Goal: Task Accomplishment & Management: Complete application form

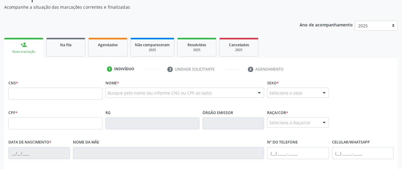
scroll to position [60, 0]
click at [65, 53] on link "Na fila" at bounding box center [65, 47] width 39 height 19
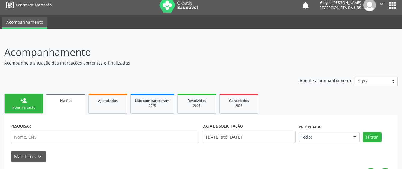
scroll to position [0, 0]
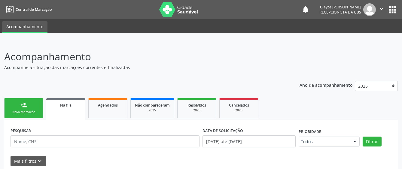
click at [35, 106] on link "person_add Nova marcação" at bounding box center [23, 108] width 39 height 20
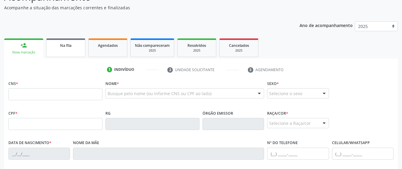
scroll to position [60, 0]
click at [76, 51] on link "Na fila" at bounding box center [65, 47] width 39 height 19
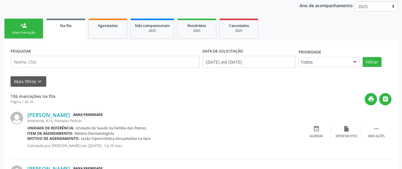
scroll to position [90, 0]
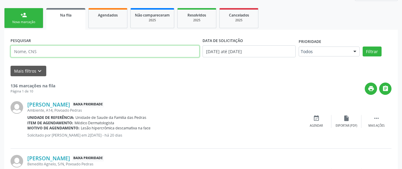
click at [47, 53] on input "text" at bounding box center [105, 51] width 189 height 12
type input "700202944239921"
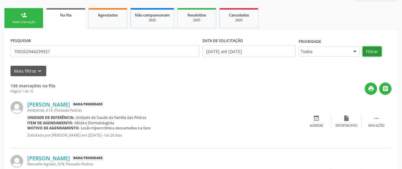
click at [372, 49] on button "Filtrar" at bounding box center [372, 52] width 19 height 10
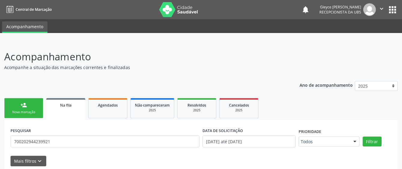
scroll to position [27, 0]
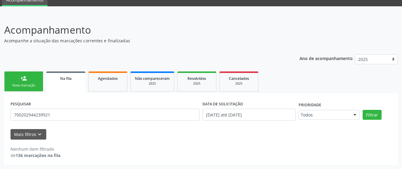
click at [353, 115] on div at bounding box center [355, 115] width 9 height 10
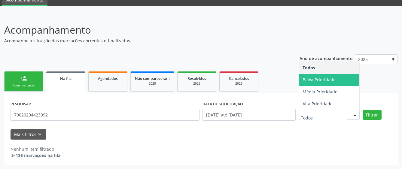
click at [344, 81] on span "Baixa Prioridade" at bounding box center [329, 80] width 60 height 12
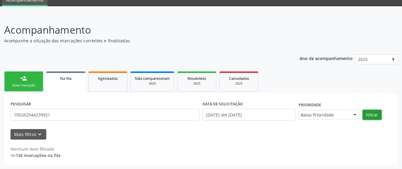
click at [377, 113] on button "Filtrar" at bounding box center [372, 115] width 19 height 10
click at [26, 82] on link "person_add Nova marcação" at bounding box center [23, 82] width 39 height 20
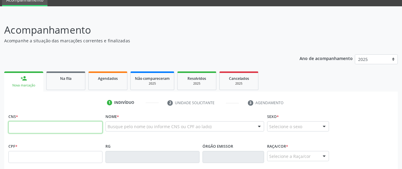
click at [29, 126] on input "text" at bounding box center [55, 127] width 94 height 12
drag, startPoint x: 29, startPoint y: 126, endPoint x: 125, endPoint y: 168, distance: 105.5
click at [59, 138] on div "CNS *" at bounding box center [55, 127] width 97 height 30
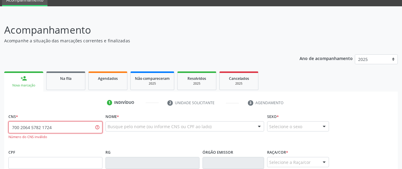
click at [58, 129] on input "700 2064 5782 1724" at bounding box center [55, 127] width 94 height 12
type input "700 2064 5182 1724"
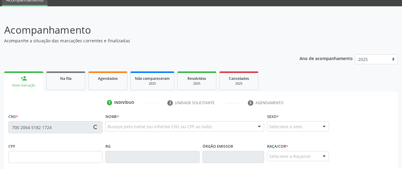
type input "648.476.834-04"
type input "[DATE]"
type input "[PERSON_NAME]"
type input "[PHONE_NUMBER]"
type input "S/N"
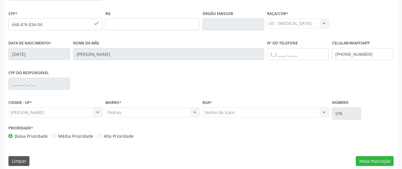
scroll to position [165, 0]
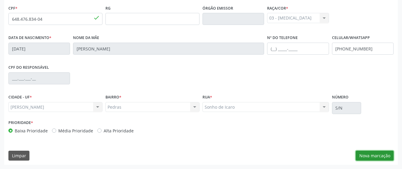
click at [361, 158] on button "Nova marcação" at bounding box center [375, 156] width 38 height 10
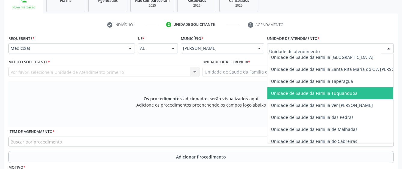
scroll to position [421, 0]
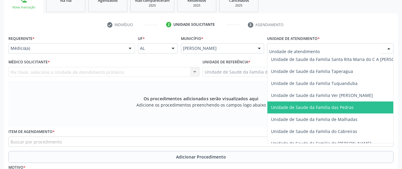
click at [282, 105] on span "Unidade de Saude da Familia das Pedras" at bounding box center [312, 108] width 83 height 6
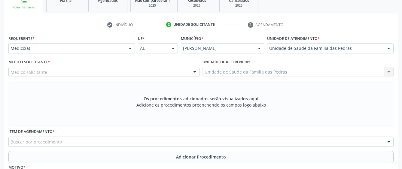
click at [179, 74] on div "Médico solicitante [PERSON_NAME] [PERSON_NAME] das [PERSON_NAME] de [PERSON_NAM…" at bounding box center [103, 72] width 191 height 10
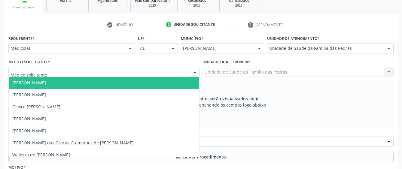
click at [138, 74] on div at bounding box center [103, 72] width 191 height 10
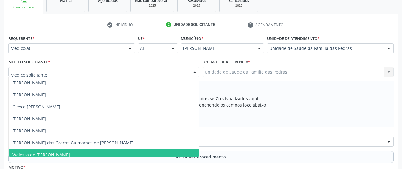
click at [107, 155] on span "Waleska de [PERSON_NAME]" at bounding box center [104, 155] width 191 height 12
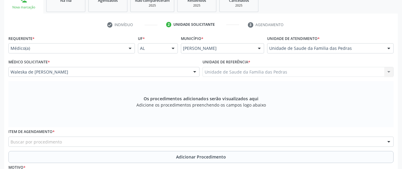
click at [107, 155] on span "Waleska de [PERSON_NAME]" at bounding box center [104, 155] width 191 height 12
click at [256, 74] on div "Unidade de Saude da Familia das Pedras Unidade de Saude da Familia das Pedras N…" at bounding box center [298, 72] width 191 height 10
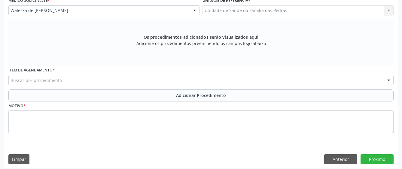
scroll to position [170, 0]
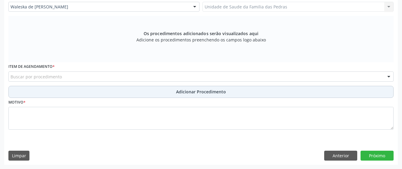
click at [191, 91] on span "Adicionar Procedimento" at bounding box center [201, 92] width 50 height 6
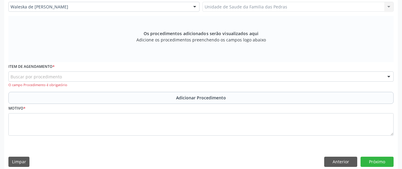
click at [125, 75] on div "Buscar por procedimento" at bounding box center [200, 77] width 385 height 10
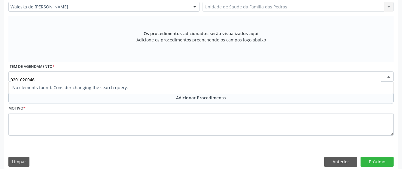
click at [123, 78] on input "0201020046" at bounding box center [196, 80] width 371 height 12
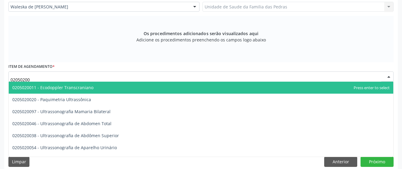
type input "020502004"
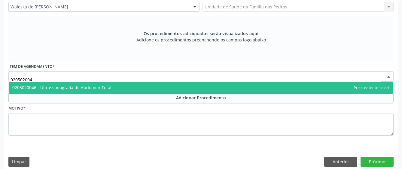
click at [84, 88] on span "0205020046 - Ultrassonografia de Abdomen Total" at bounding box center [61, 88] width 99 height 6
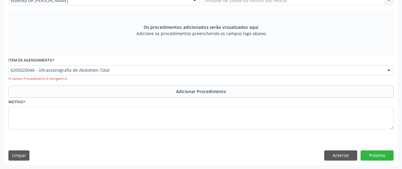
click at [86, 91] on button "Adicionar Procedimento" at bounding box center [200, 92] width 385 height 12
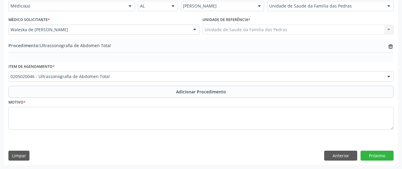
scroll to position [147, 0]
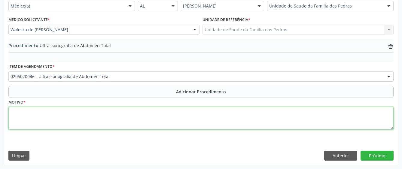
click at [71, 118] on textarea at bounding box center [200, 118] width 385 height 23
type textarea "alteração no resultado anterior"
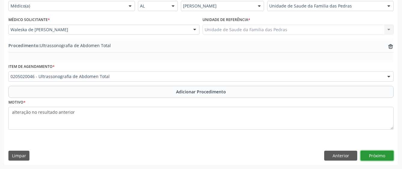
click at [374, 153] on button "Próximo" at bounding box center [377, 156] width 33 height 10
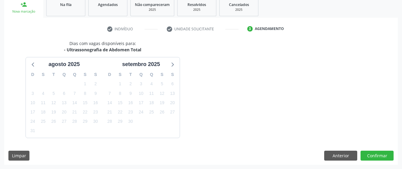
scroll to position [118, 0]
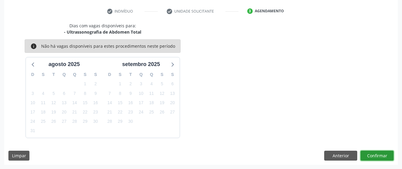
click at [379, 157] on button "Confirmar" at bounding box center [377, 156] width 33 height 10
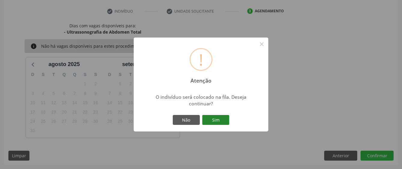
click at [224, 121] on button "Sim" at bounding box center [215, 120] width 27 height 10
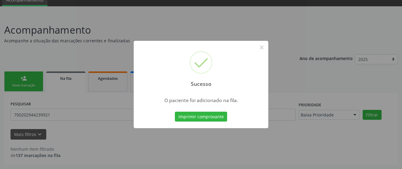
scroll to position [27, 0]
click at [263, 48] on button "×" at bounding box center [262, 47] width 10 height 10
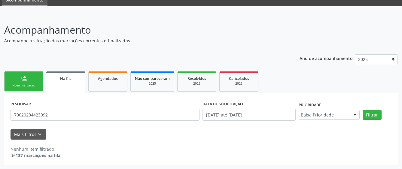
click at [32, 82] on link "person_add Nova marcação" at bounding box center [23, 82] width 39 height 20
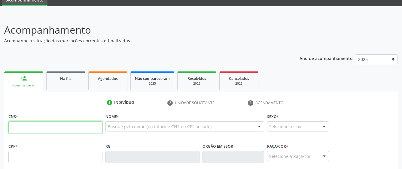
click at [37, 130] on input "text" at bounding box center [55, 127] width 94 height 12
type input "700 6004 9578 1362"
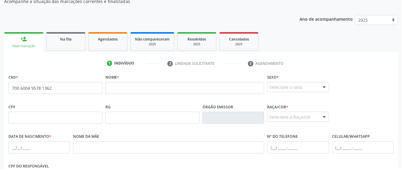
scroll to position [45, 0]
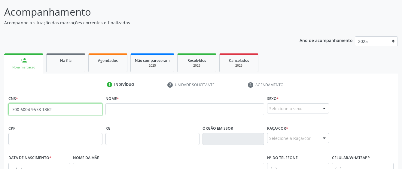
drag, startPoint x: 56, startPoint y: 109, endPoint x: 2, endPoint y: 112, distance: 53.9
click at [3, 113] on div "Acompanhamento Acompanhe a situação das marcações correntes e finalizadas Relat…" at bounding box center [201, 143] width 402 height 293
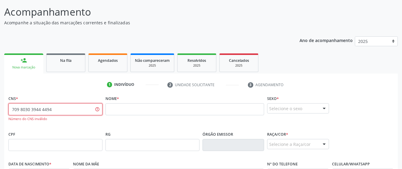
click at [45, 108] on input "709 8030 3944 4494" at bounding box center [55, 109] width 94 height 12
drag, startPoint x: 51, startPoint y: 110, endPoint x: 35, endPoint y: 112, distance: 15.5
click at [35, 112] on input "709 8030 3944 4494" at bounding box center [55, 109] width 94 height 12
type input "709 8030 3977 7794"
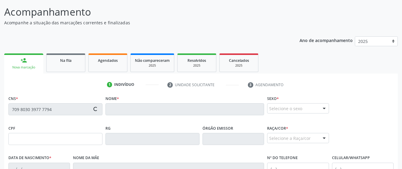
type input "2[DATE]"
type input "[PERSON_NAME] da Conceicao"
type input "[PHONE_NUMBER]"
type input "S/N"
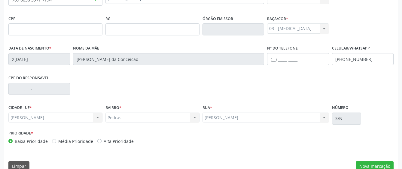
scroll to position [165, 0]
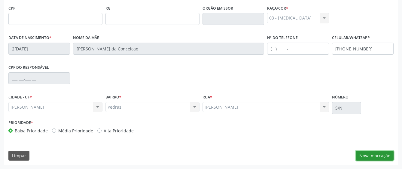
click at [359, 153] on button "Nova marcação" at bounding box center [375, 156] width 38 height 10
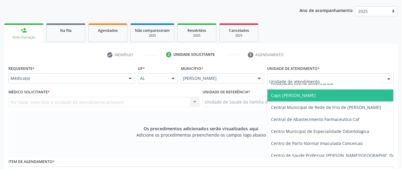
scroll to position [60, 0]
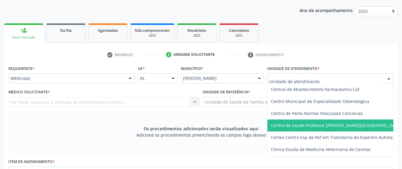
click at [289, 124] on span "Centro de Saude Professor [PERSON_NAME][GEOGRAPHIC_DATA]" at bounding box center [336, 126] width 131 height 6
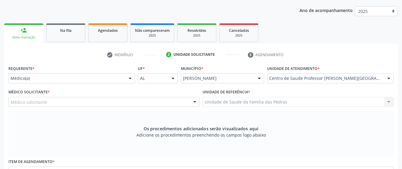
click at [195, 100] on div at bounding box center [194, 102] width 9 height 10
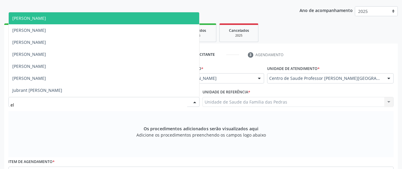
type input "eli"
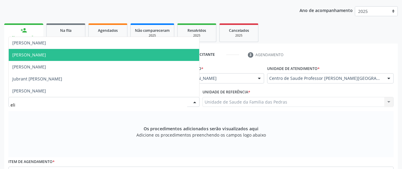
click at [93, 55] on span "[PERSON_NAME]" at bounding box center [104, 55] width 191 height 12
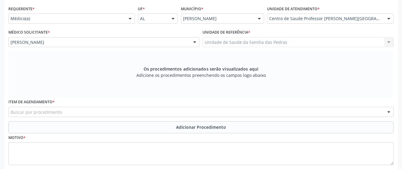
scroll to position [135, 0]
click at [222, 112] on div "Buscar por procedimento" at bounding box center [200, 112] width 385 height 10
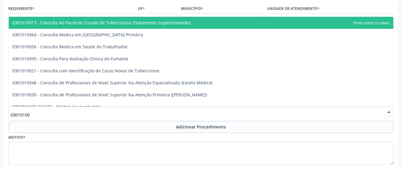
type input "030101004"
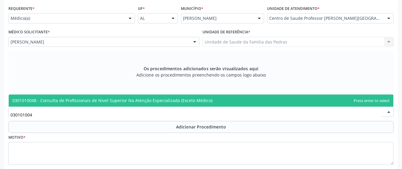
click at [229, 95] on span "0301010048 - Consulta de Profissionais de Nivel Superior Na Atenção Especializa…" at bounding box center [201, 101] width 385 height 12
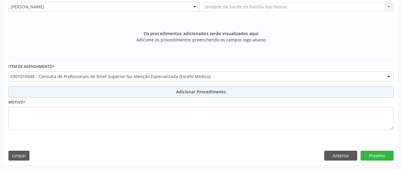
click at [219, 92] on span "Adicionar Procedimento" at bounding box center [201, 92] width 50 height 6
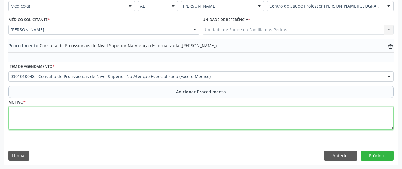
click at [146, 113] on textarea at bounding box center [200, 118] width 385 height 23
type textarea "f"
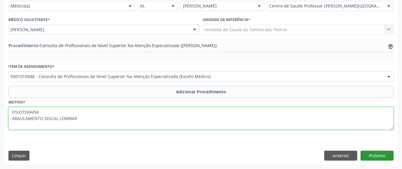
type textarea "FISIOTERAPIA ABAULAMENTO DISCAL LOMBAR"
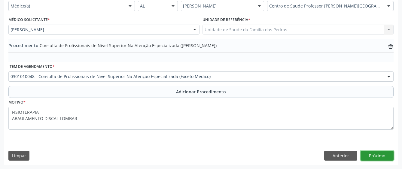
click at [381, 155] on button "Próximo" at bounding box center [377, 156] width 33 height 10
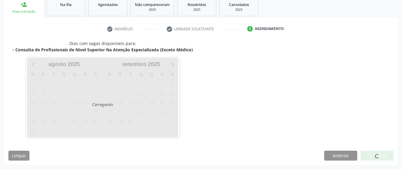
scroll to position [118, 0]
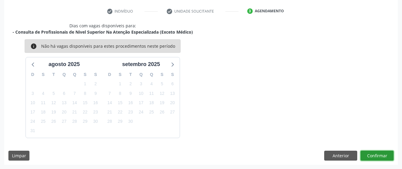
click at [372, 155] on button "Confirmar" at bounding box center [377, 156] width 33 height 10
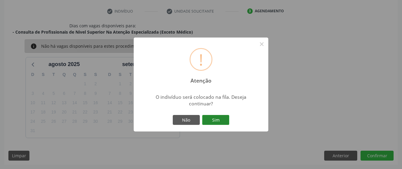
click at [217, 121] on button "Sim" at bounding box center [215, 120] width 27 height 10
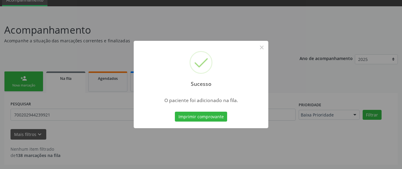
scroll to position [27, 0]
click at [260, 47] on button "×" at bounding box center [262, 47] width 10 height 10
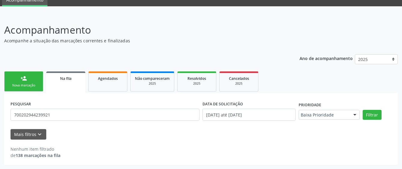
click at [21, 86] on div "Nova marcação" at bounding box center [24, 85] width 30 height 5
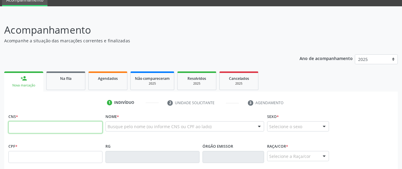
click at [26, 128] on input "text" at bounding box center [55, 127] width 94 height 12
type input "702 4070 1076 5623"
type input "049.913.874-00"
type input "[DATE]"
type input "[PERSON_NAME]"
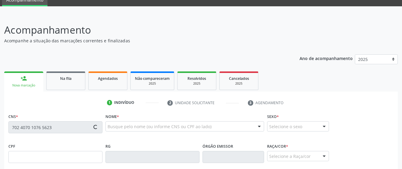
type input "[PHONE_NUMBER]"
type input "S/N"
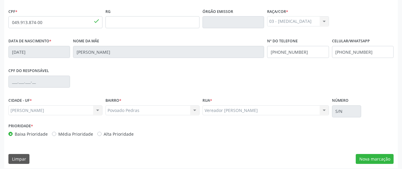
scroll to position [165, 0]
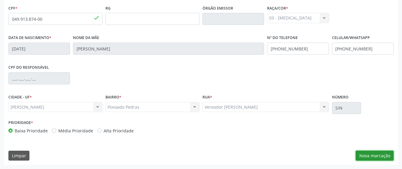
click at [382, 159] on button "Nova marcação" at bounding box center [375, 156] width 38 height 10
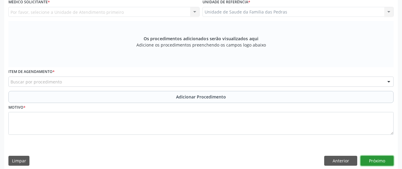
click at [382, 159] on button "Próximo" at bounding box center [377, 161] width 33 height 10
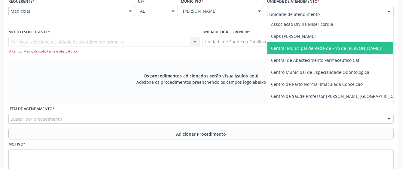
scroll to position [30, 0]
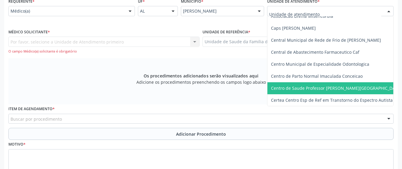
click at [286, 85] on span "Centro de Saude Professor [PERSON_NAME][GEOGRAPHIC_DATA]" at bounding box center [343, 88] width 150 height 12
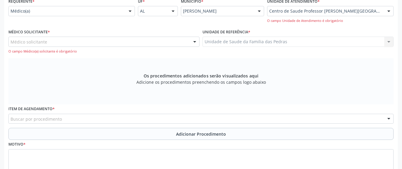
click at [184, 42] on div "Médico solicitante" at bounding box center [103, 42] width 191 height 10
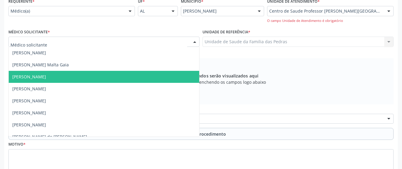
click at [166, 75] on span "[PERSON_NAME]" at bounding box center [104, 77] width 191 height 12
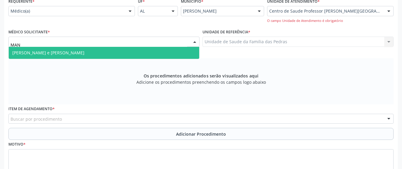
type input "MANU"
click at [111, 51] on span "[PERSON_NAME] e [PERSON_NAME]" at bounding box center [104, 53] width 191 height 12
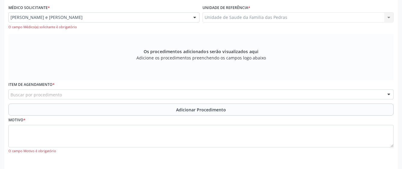
scroll to position [172, 0]
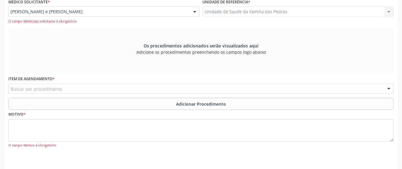
click at [104, 88] on div "Buscar por procedimento" at bounding box center [200, 89] width 385 height 10
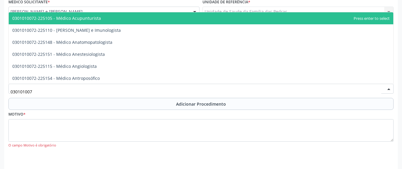
type input "0301010072"
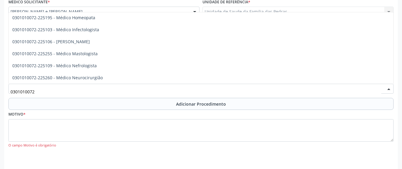
scroll to position [391, 0]
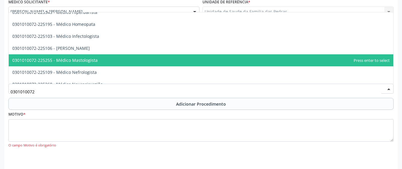
click at [96, 62] on span "0301010072-225255 - Médico Mastologista" at bounding box center [54, 60] width 85 height 6
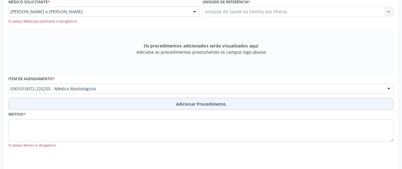
click at [115, 104] on button "Adicionar Procedimento" at bounding box center [200, 104] width 385 height 12
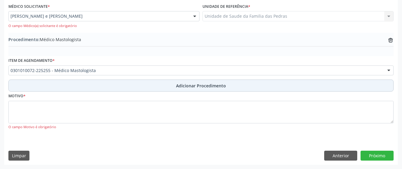
scroll to position [168, 0]
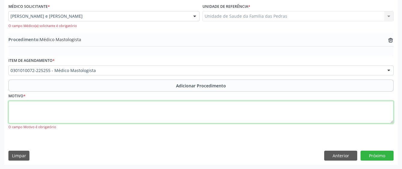
click at [76, 115] on textarea at bounding box center [200, 112] width 385 height 23
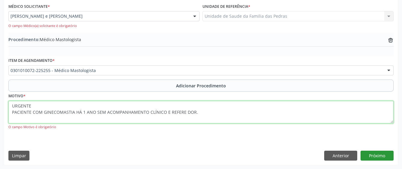
type textarea "URGENTE PACIENTE COM GINECOMASTIA HÁ 1 ANO SEM ACOMPANHAMENTO CLÍNICO E REFERE …"
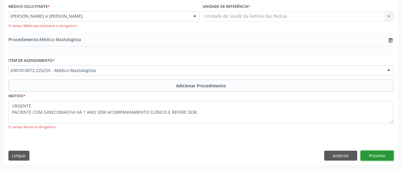
click at [376, 158] on button "Próximo" at bounding box center [377, 156] width 33 height 10
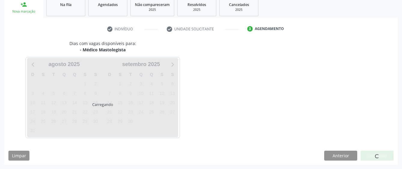
scroll to position [118, 0]
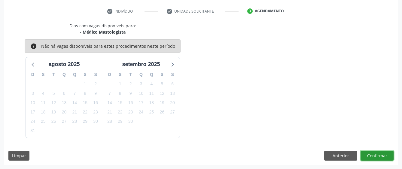
click at [376, 158] on button "Confirmar" at bounding box center [377, 156] width 33 height 10
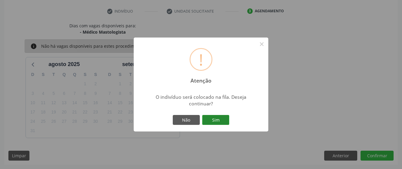
click at [227, 118] on button "Sim" at bounding box center [215, 120] width 27 height 10
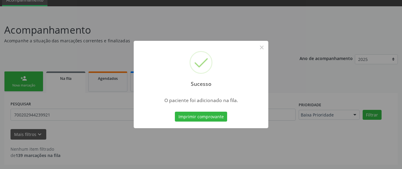
scroll to position [27, 0]
click at [261, 45] on button "×" at bounding box center [262, 47] width 10 height 10
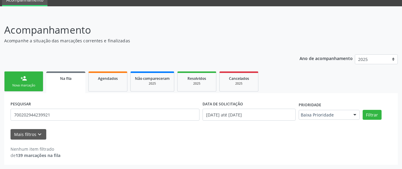
click at [24, 81] on div "person_add" at bounding box center [23, 78] width 7 height 7
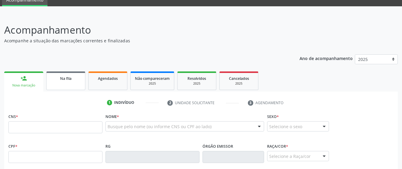
click at [68, 78] on span "Na fila" at bounding box center [65, 78] width 11 height 5
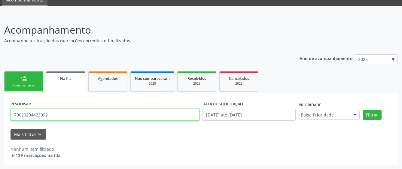
drag, startPoint x: 51, startPoint y: 115, endPoint x: -4, endPoint y: 117, distance: 54.5
click at [0, 117] on html "Central de Marcação notifications [PERSON_NAME] Recepcionista da UBS  Configur…" at bounding box center [201, 57] width 402 height 169
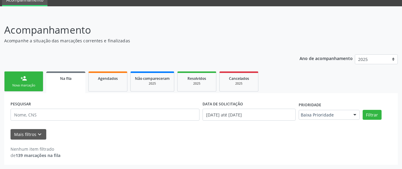
click at [11, 86] on div "Nova marcação" at bounding box center [24, 85] width 30 height 5
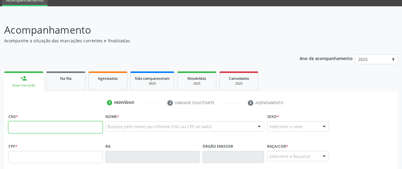
click at [17, 128] on input "text" at bounding box center [55, 127] width 94 height 12
type input "898 0063 3394 8308"
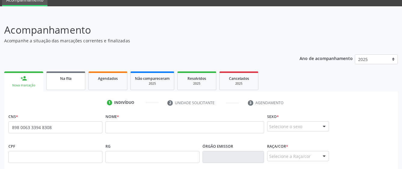
click at [77, 84] on link "Na fila" at bounding box center [65, 81] width 39 height 19
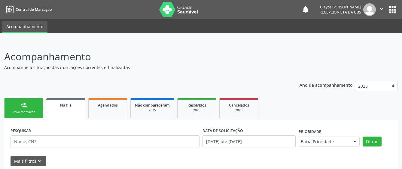
scroll to position [30, 0]
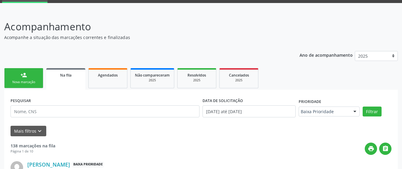
click at [22, 78] on div "person_add" at bounding box center [23, 75] width 7 height 7
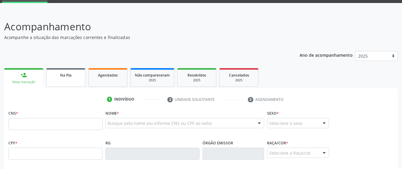
click at [70, 85] on link "Na fila" at bounding box center [65, 77] width 39 height 19
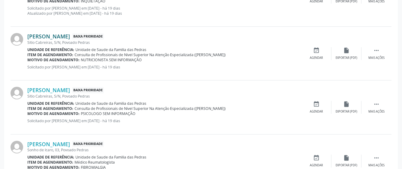
scroll to position [857, 0]
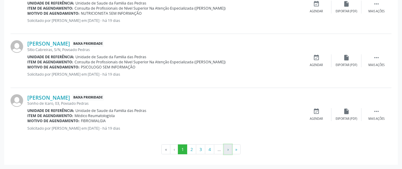
click at [227, 149] on button "›" at bounding box center [228, 150] width 8 height 10
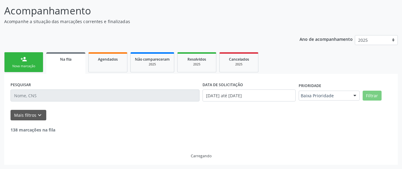
scroll to position [852, 0]
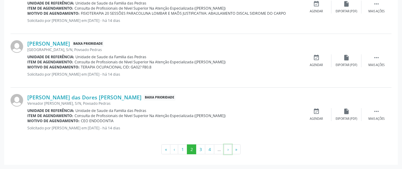
click at [227, 149] on button "›" at bounding box center [228, 150] width 8 height 10
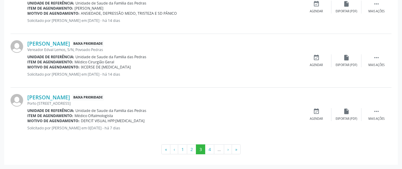
click at [220, 150] on li "…" at bounding box center [219, 150] width 10 height 10
click at [210, 151] on button "4" at bounding box center [209, 150] width 9 height 10
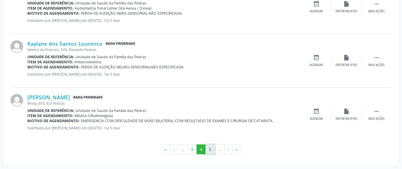
click at [209, 151] on button "5" at bounding box center [210, 150] width 9 height 10
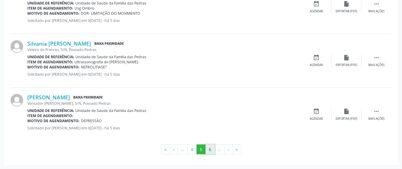
click at [211, 149] on button "6" at bounding box center [210, 150] width 9 height 10
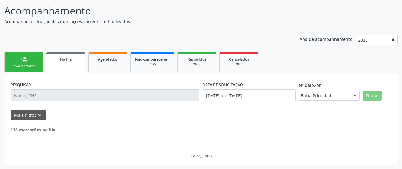
scroll to position [46, 0]
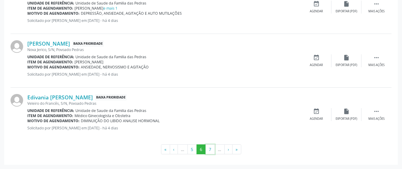
click at [211, 149] on button "7" at bounding box center [210, 150] width 9 height 10
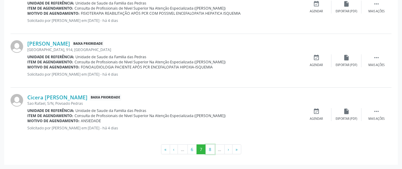
click at [211, 149] on button "8" at bounding box center [210, 150] width 9 height 10
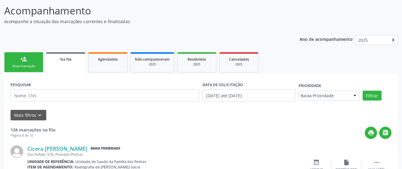
scroll to position [852, 0]
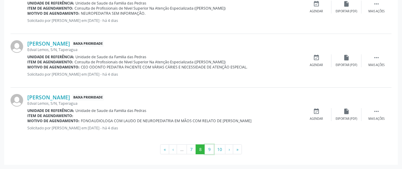
click at [211, 149] on button "9" at bounding box center [209, 150] width 9 height 10
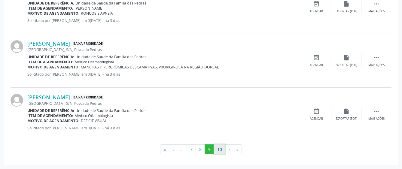
click at [218, 149] on button "10" at bounding box center [220, 150] width 12 height 10
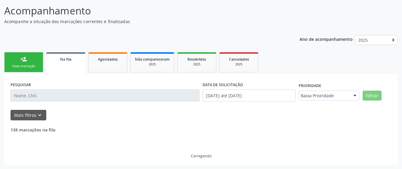
scroll to position [205, 0]
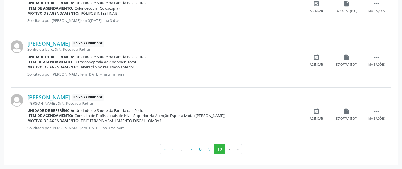
click at [229, 150] on li "›" at bounding box center [230, 149] width 8 height 10
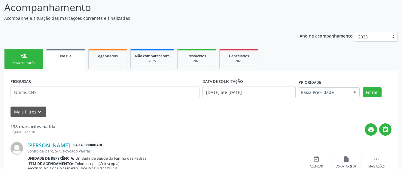
scroll to position [0, 0]
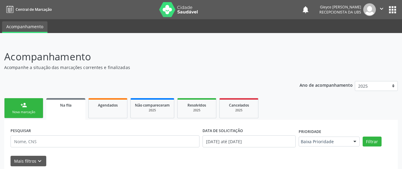
click at [29, 106] on link "person_add Nova marcação" at bounding box center [23, 108] width 39 height 20
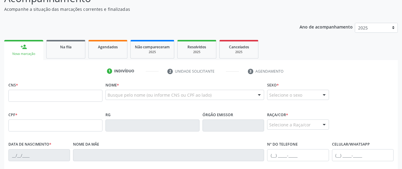
scroll to position [60, 0]
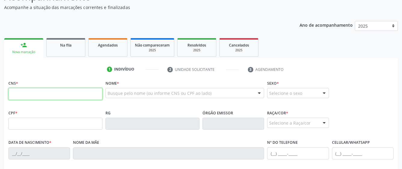
click at [38, 94] on input "text" at bounding box center [55, 94] width 94 height 12
paste input "700 0044 1506 2509"
type input "700 0044 1506 2509"
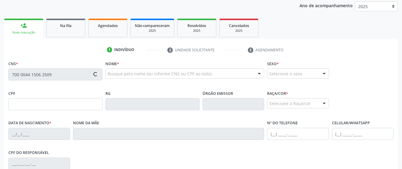
scroll to position [90, 0]
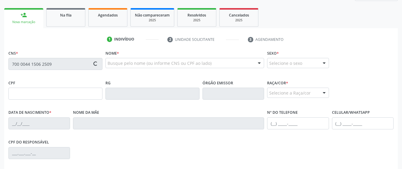
type input "719.696.374-12"
type input "2[DATE]"
type input "[PERSON_NAME]"
type input "[PHONE_NUMBER]"
type input "S/N"
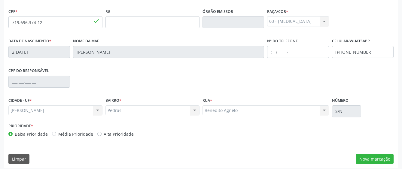
scroll to position [165, 0]
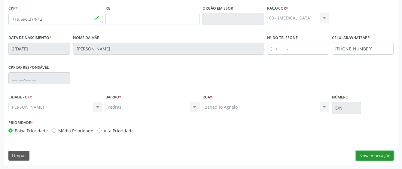
click at [366, 155] on button "Nova marcação" at bounding box center [375, 156] width 38 height 10
click at [0, 0] on div "Requerente * Médico(a) Médico(a) Enfermeiro(a) Paciente Nenhum resultado encont…" at bounding box center [0, 0] width 0 height 0
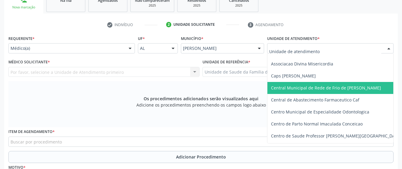
scroll to position [30, 0]
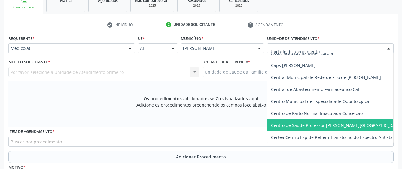
click at [286, 126] on span "Centro de Saude Professor [PERSON_NAME][GEOGRAPHIC_DATA]" at bounding box center [336, 126] width 131 height 6
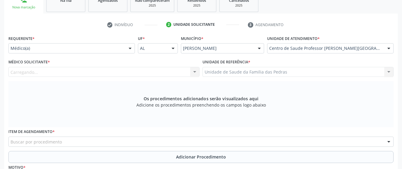
click at [286, 126] on span "Centro de Saude Professor [PERSON_NAME][GEOGRAPHIC_DATA]" at bounding box center [338, 126] width 135 height 6
click at [106, 75] on div at bounding box center [103, 72] width 191 height 10
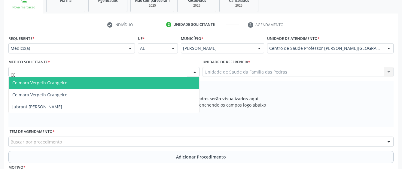
type input "CEI"
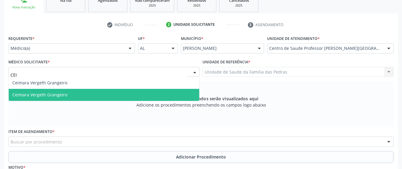
click at [90, 90] on span "Ceimara Vergeth Grangeiro" at bounding box center [104, 95] width 191 height 12
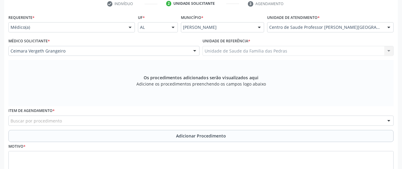
scroll to position [135, 0]
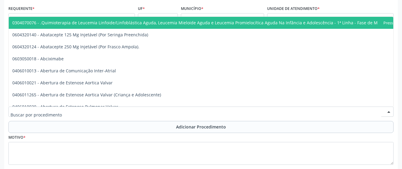
click at [112, 110] on div at bounding box center [200, 112] width 385 height 10
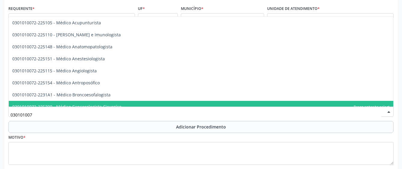
type input "0301010072"
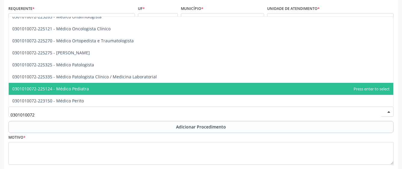
scroll to position [541, 0]
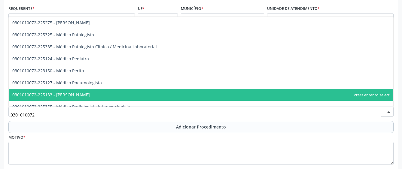
click at [85, 92] on span "0301010072-225133 - [PERSON_NAME]" at bounding box center [51, 95] width 78 height 6
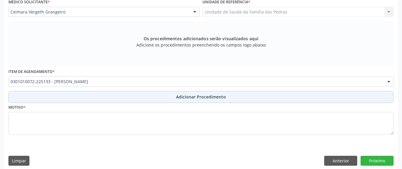
click at [129, 98] on button "Adicionar Procedimento" at bounding box center [200, 97] width 385 height 12
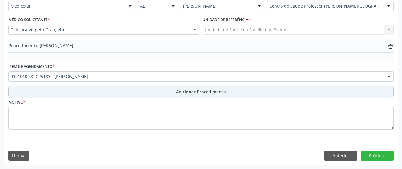
scroll to position [147, 0]
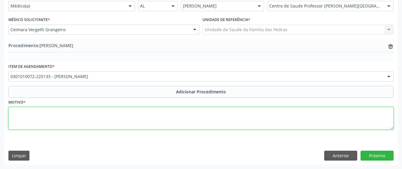
click at [116, 112] on textarea at bounding box center [200, 118] width 385 height 23
click at [12, 111] on textarea "SINAIS E SINTOMAS DE DEPRESSÃO PÓS PARTO. PENSAMENTO SUICIDA." at bounding box center [200, 118] width 385 height 23
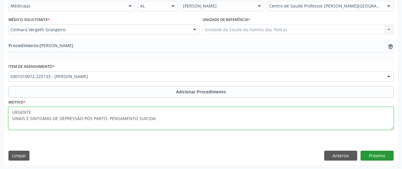
type textarea "URGENTE SINAIS E SINTOMAS DE DEPRESSÃO PÓS PARTO. PENSAMENTO SUICIDA."
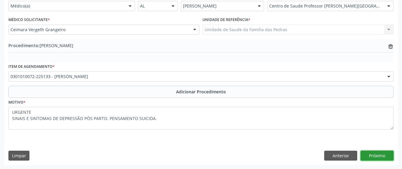
click at [373, 155] on button "Próximo" at bounding box center [377, 156] width 33 height 10
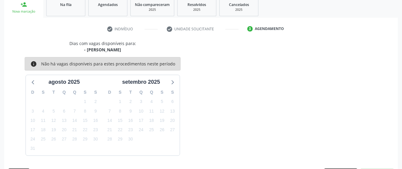
scroll to position [118, 0]
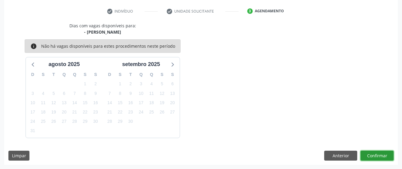
click at [370, 158] on button "Confirmar" at bounding box center [377, 156] width 33 height 10
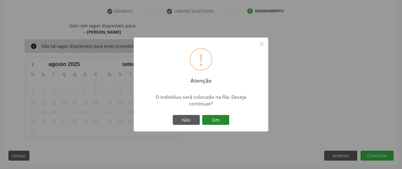
click at [216, 120] on button "Sim" at bounding box center [215, 120] width 27 height 10
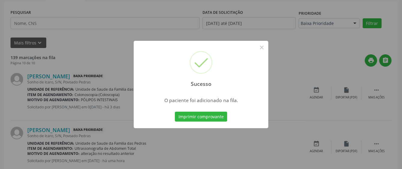
scroll to position [40, 0]
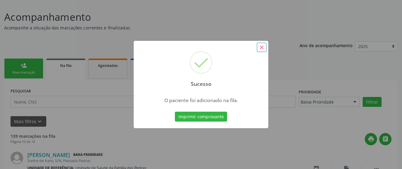
click at [262, 48] on button "×" at bounding box center [262, 47] width 10 height 10
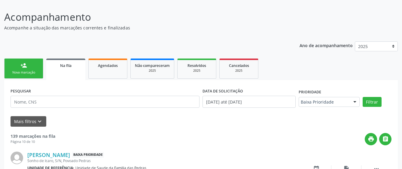
click at [18, 64] on link "person_add Nova marcação" at bounding box center [23, 69] width 39 height 20
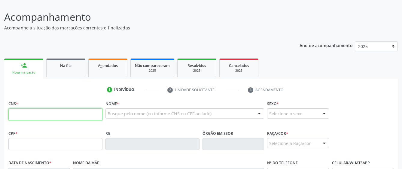
click at [15, 115] on input "text" at bounding box center [55, 115] width 94 height 12
paste input "704 3075 5725 7698"
type input "704 3075 5725 7698"
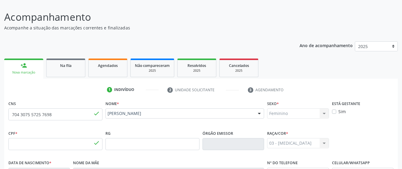
type input "383.872.804-10"
type input "[DATE]"
type input "[PERSON_NAME]"
type input "[PHONE_NUMBER]"
type input "S/N"
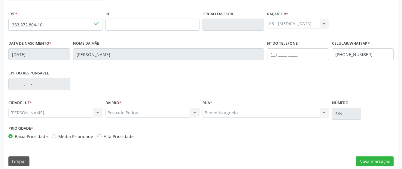
scroll to position [160, 0]
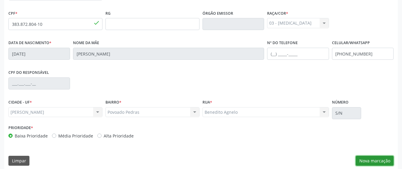
click at [386, 158] on button "Nova marcação" at bounding box center [375, 161] width 38 height 10
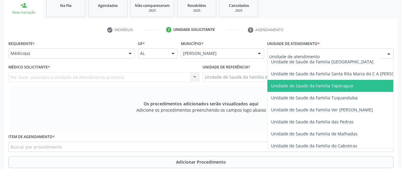
scroll to position [421, 0]
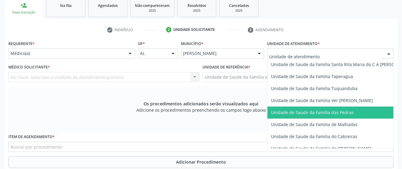
click at [305, 110] on span "Unidade de Saude da Familia das Pedras" at bounding box center [312, 113] width 83 height 6
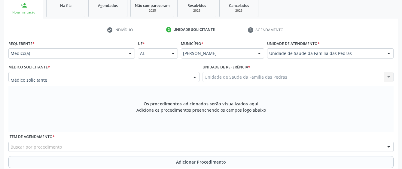
click at [172, 79] on div at bounding box center [103, 77] width 191 height 10
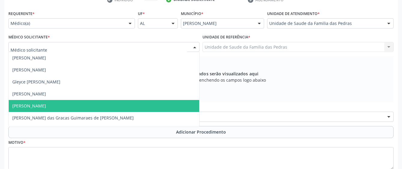
scroll to position [9, 0]
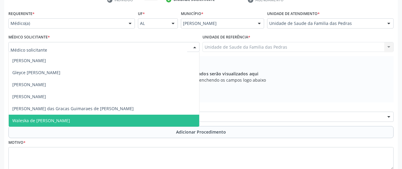
click at [137, 116] on span "Waleska de [PERSON_NAME]" at bounding box center [104, 121] width 191 height 12
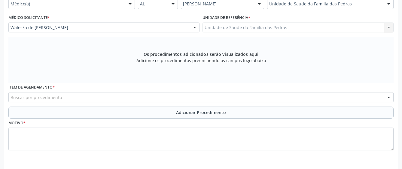
scroll to position [160, 0]
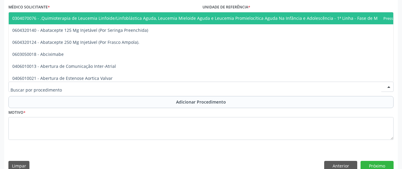
click at [183, 85] on div at bounding box center [200, 87] width 385 height 10
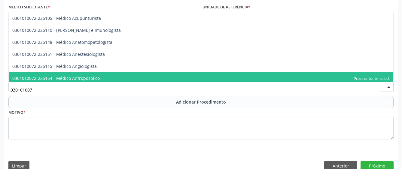
type input "0301010072"
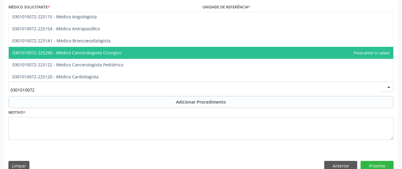
scroll to position [60, 0]
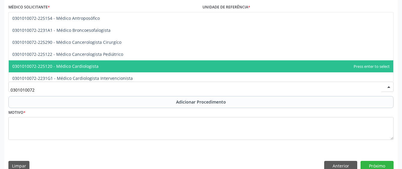
click at [162, 70] on span "0301010072-225120 - Médico Cardiologista" at bounding box center [201, 66] width 385 height 12
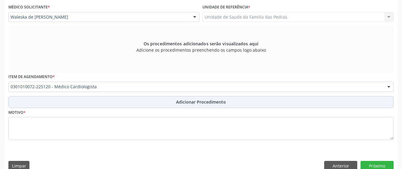
click at [193, 101] on span "Adicionar Procedimento" at bounding box center [201, 102] width 50 height 6
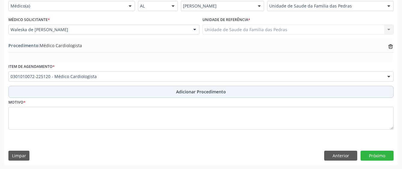
scroll to position [147, 0]
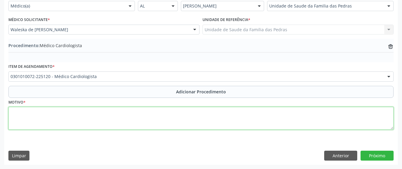
click at [155, 122] on textarea at bounding box center [200, 118] width 385 height 23
type textarea "M"
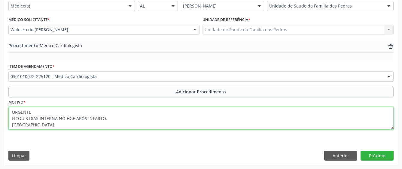
click at [118, 116] on textarea "URGENTE FICOU 3 DIAS INTERNA NO HGE APÓS INFARTO. [GEOGRAPHIC_DATA]." at bounding box center [200, 118] width 385 height 23
click at [118, 113] on textarea "URGENTE FICOU 3 DIAS INTERNA NO HGE APÓS INFARTO. [GEOGRAPHIC_DATA]." at bounding box center [200, 118] width 385 height 23
type textarea "PRIORITARIO FICOU 3 DIAS INTERNA NO HGE APÓS INFARTO. [GEOGRAPHIC_DATA]."
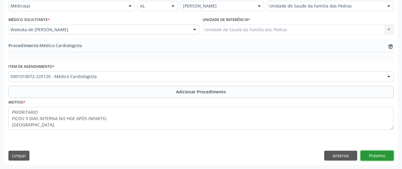
click at [370, 158] on button "Próximo" at bounding box center [377, 156] width 33 height 10
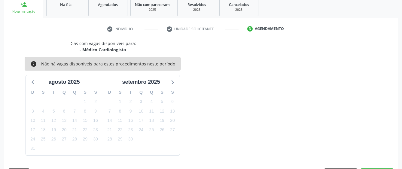
scroll to position [118, 0]
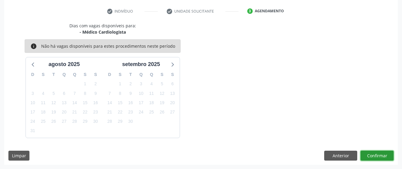
click at [373, 158] on button "Confirmar" at bounding box center [377, 156] width 33 height 10
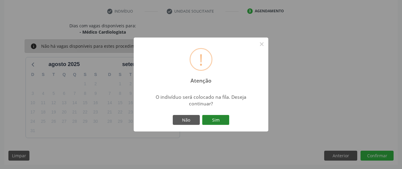
click at [225, 118] on button "Sim" at bounding box center [215, 120] width 27 height 10
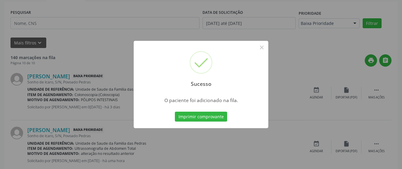
scroll to position [40, 0]
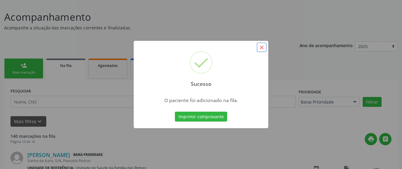
click at [260, 49] on button "×" at bounding box center [262, 47] width 10 height 10
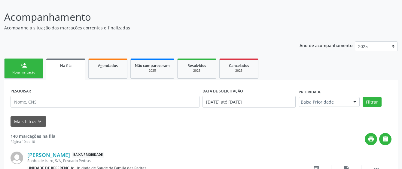
click at [32, 69] on link "person_add Nova marcação" at bounding box center [23, 69] width 39 height 20
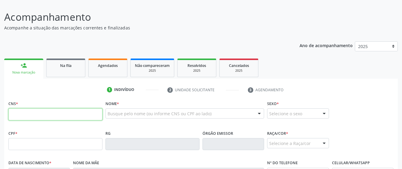
click at [25, 117] on input "text" at bounding box center [55, 115] width 94 height 12
paste input "706 5023 3609 5296"
type input "706 5023 3609 5296"
type input "542.825.588-90"
type input "[DATE]"
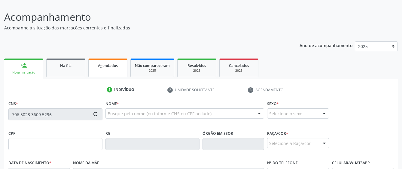
type input "[PERSON_NAME]"
type input "[PHONE_NUMBER]"
type input "S/N"
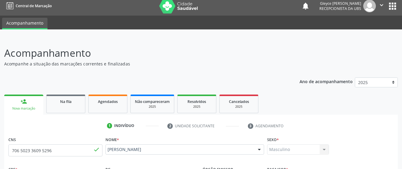
scroll to position [0, 0]
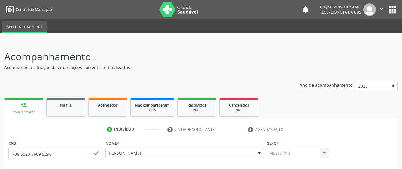
click at [34, 109] on link "person_add Nova marcação" at bounding box center [23, 108] width 39 height 20
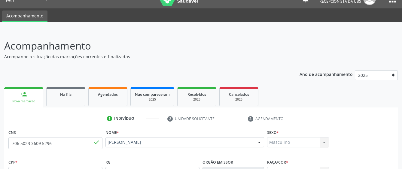
scroll to position [30, 0]
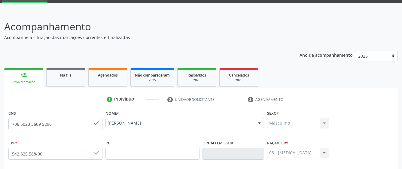
click at [24, 84] on div "Nova marcação" at bounding box center [23, 82] width 31 height 5
click at [64, 78] on link "Na fila" at bounding box center [65, 77] width 39 height 19
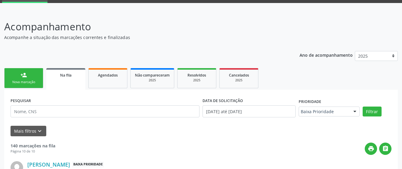
click at [25, 78] on div "person_add" at bounding box center [23, 75] width 7 height 7
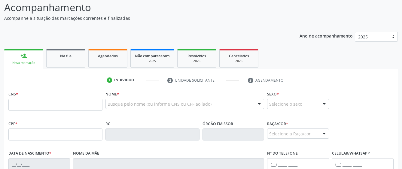
scroll to position [60, 0]
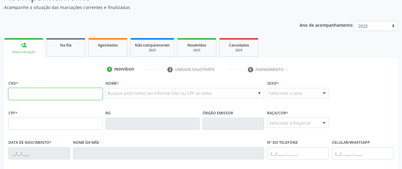
click at [27, 94] on input "text" at bounding box center [55, 94] width 94 height 12
type input "706 3011 4599 4580"
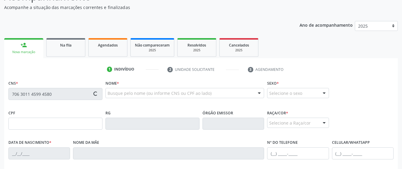
type input "094.456.184-59"
type input "1[DATE]"
type input "[PERSON_NAME]"
type input "[PHONE_NUMBER]"
type input "S/N"
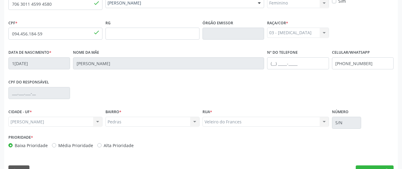
scroll to position [165, 0]
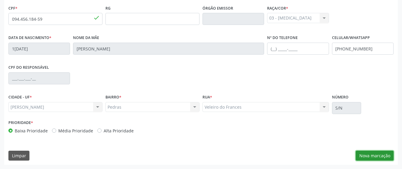
click at [367, 156] on button "Nova marcação" at bounding box center [375, 156] width 38 height 10
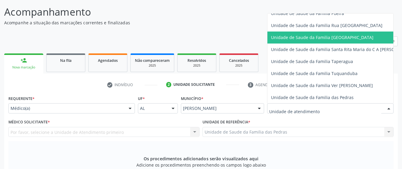
scroll to position [421, 0]
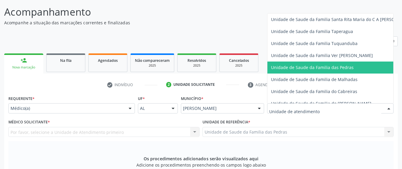
click at [291, 65] on span "Unidade de Saude da Familia das Pedras" at bounding box center [312, 68] width 83 height 6
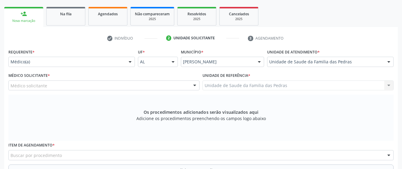
scroll to position [105, 0]
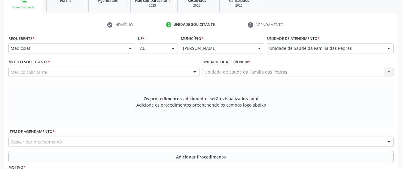
click at [178, 74] on div "Médico solicitante" at bounding box center [103, 72] width 191 height 10
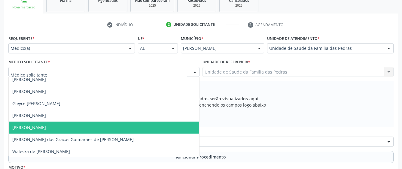
scroll to position [4, 0]
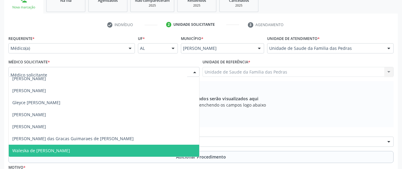
click at [139, 147] on span "Waleska de [PERSON_NAME]" at bounding box center [104, 151] width 191 height 12
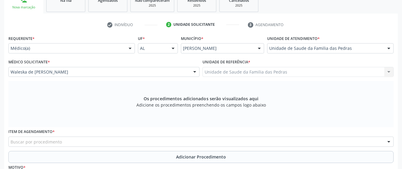
click at [221, 73] on div "Unidade de Saude da Familia das Pedras Unidade de Saude da Familia das Pedras N…" at bounding box center [298, 72] width 191 height 10
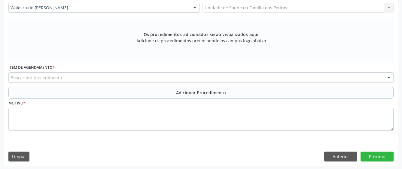
scroll to position [170, 0]
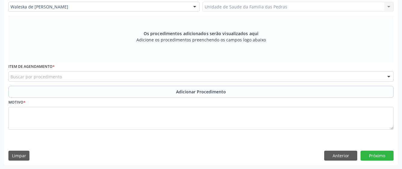
click at [167, 76] on div "Buscar por procedimento" at bounding box center [200, 77] width 385 height 10
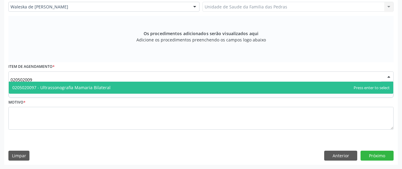
type input "0205020097"
click at [166, 89] on span "0205020097 - Ultrassonografia Mamaria Bilateral" at bounding box center [201, 88] width 385 height 12
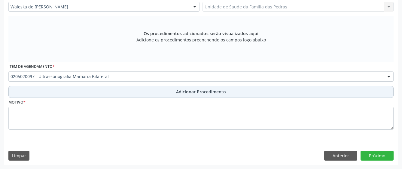
click at [164, 91] on button "Adicionar Procedimento" at bounding box center [200, 92] width 385 height 12
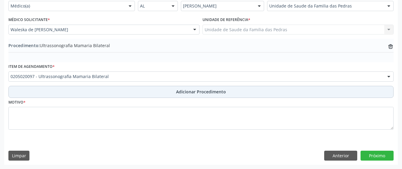
scroll to position [147, 0]
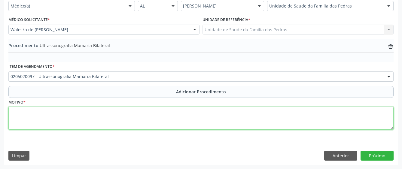
click at [123, 122] on textarea at bounding box center [200, 118] width 385 height 23
type textarea "REFERE DOR NAS MAMAS"
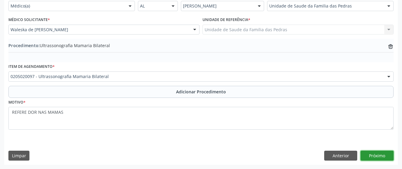
click at [376, 155] on button "Próximo" at bounding box center [377, 156] width 33 height 10
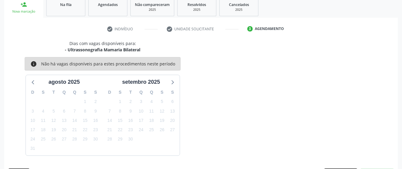
scroll to position [118, 0]
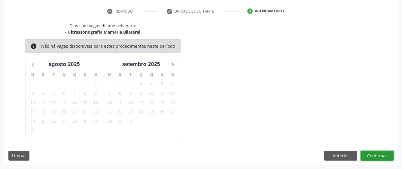
click at [366, 158] on button "Confirmar" at bounding box center [377, 156] width 33 height 10
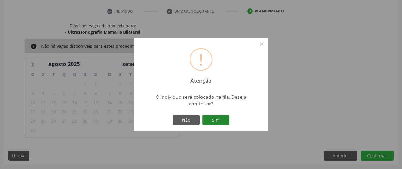
click at [205, 122] on button "Sim" at bounding box center [215, 120] width 27 height 10
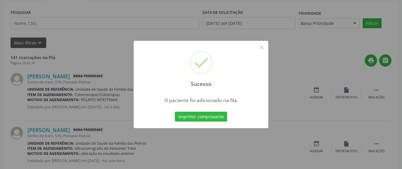
scroll to position [40, 0]
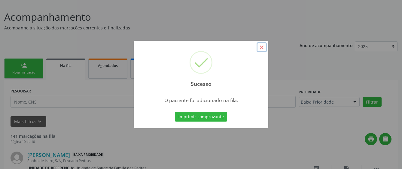
click at [261, 47] on button "×" at bounding box center [262, 47] width 10 height 10
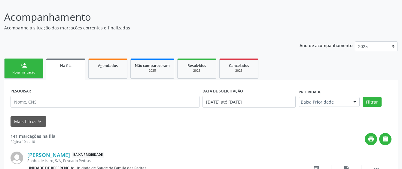
click at [35, 73] on div "Nova marcação" at bounding box center [24, 72] width 30 height 5
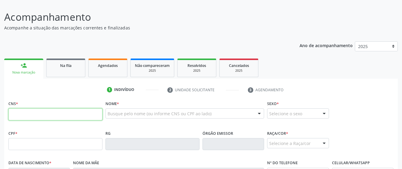
click at [45, 115] on input "text" at bounding box center [55, 115] width 94 height 12
type input "705 6064 1446 0613"
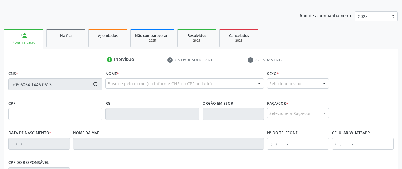
type input "141.915.934-80"
type input "[DATE]"
type input "[PERSON_NAME]"
type input "[PHONE_NUMBER]"
type input "S/N"
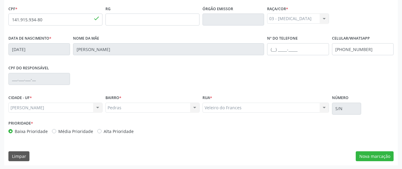
scroll to position [165, 0]
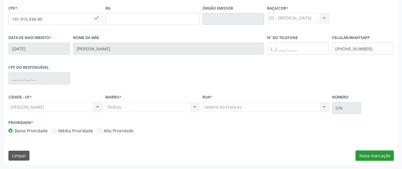
click at [373, 154] on button "Nova marcação" at bounding box center [375, 156] width 38 height 10
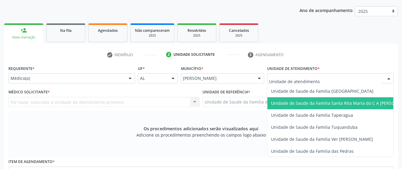
scroll to position [421, 0]
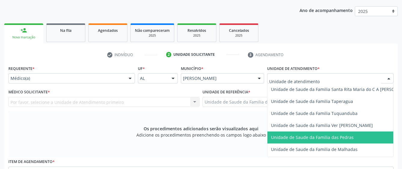
click at [288, 136] on span "Unidade de Saude da Familia das Pedras" at bounding box center [312, 138] width 83 height 6
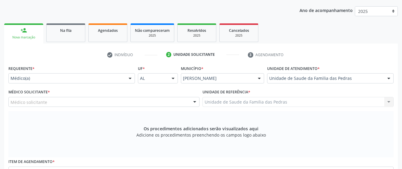
click at [175, 101] on div "Médico solicitante" at bounding box center [103, 102] width 191 height 10
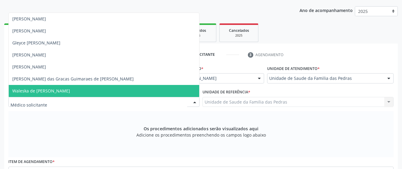
click at [164, 93] on span "Waleska de [PERSON_NAME]" at bounding box center [104, 91] width 191 height 12
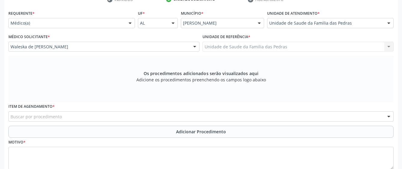
scroll to position [135, 0]
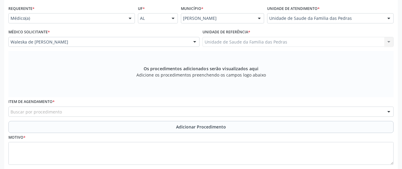
click at [183, 108] on div "Buscar por procedimento" at bounding box center [200, 112] width 385 height 10
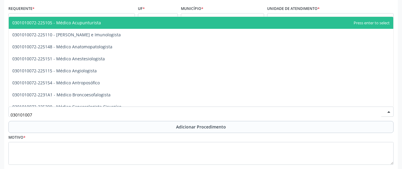
type input "0301010072"
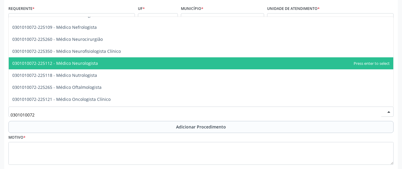
scroll to position [451, 0]
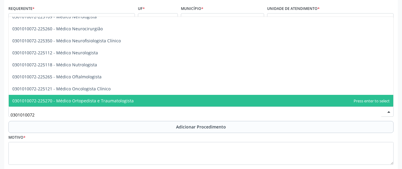
click at [138, 97] on span "0301010072-225270 - Médico Ortopedista e Traumatologista" at bounding box center [201, 101] width 385 height 12
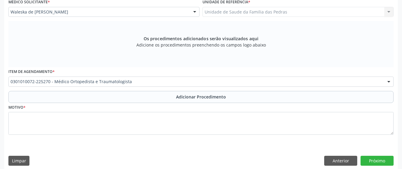
click at [138, 97] on button "Adicionar Procedimento" at bounding box center [200, 97] width 385 height 12
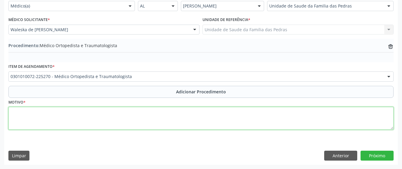
click at [139, 112] on textarea at bounding box center [200, 118] width 385 height 23
type textarea "SEM INFORMAÇÃO"
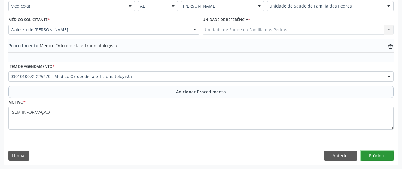
click at [382, 159] on button "Próximo" at bounding box center [377, 156] width 33 height 10
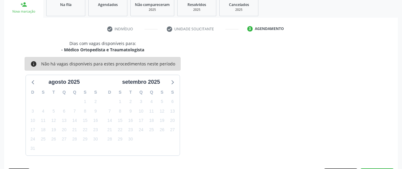
scroll to position [118, 0]
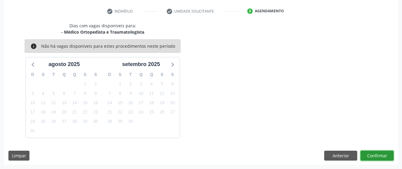
click at [382, 159] on button "Confirmar" at bounding box center [377, 156] width 33 height 10
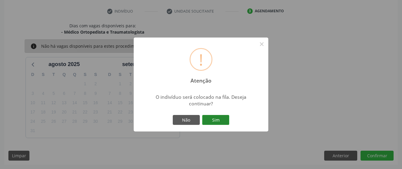
click at [213, 117] on button "Sim" at bounding box center [215, 120] width 27 height 10
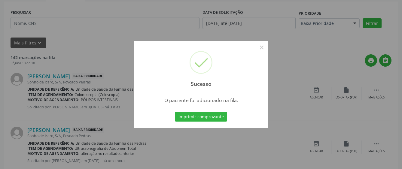
scroll to position [40, 0]
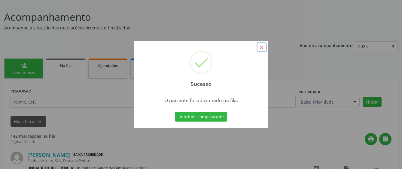
click at [262, 47] on button "×" at bounding box center [262, 47] width 10 height 10
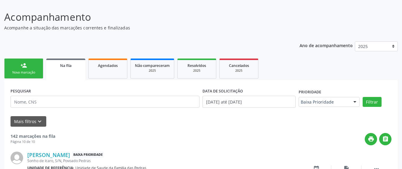
click at [23, 72] on div "Nova marcação" at bounding box center [24, 72] width 30 height 5
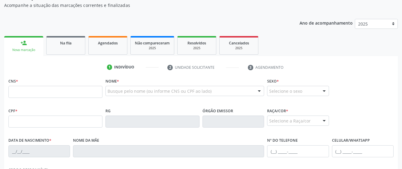
scroll to position [100, 0]
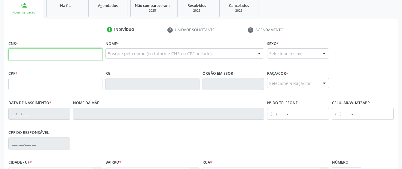
click at [27, 54] on input "text" at bounding box center [55, 54] width 94 height 12
type input "700 7099 3744 9675"
type input "169.608.624-85"
type input "0[DATE]"
type input "[PERSON_NAME]"
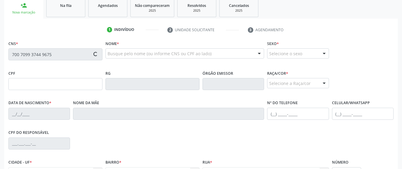
type input "[PHONE_NUMBER]"
type input "15"
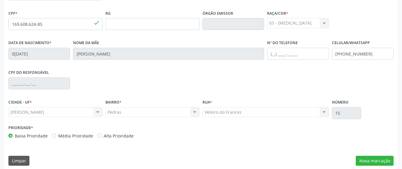
scroll to position [165, 0]
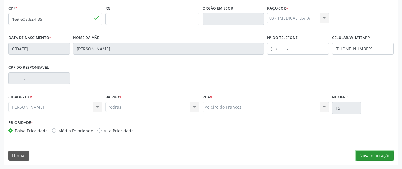
click at [367, 156] on button "Nova marcação" at bounding box center [375, 156] width 38 height 10
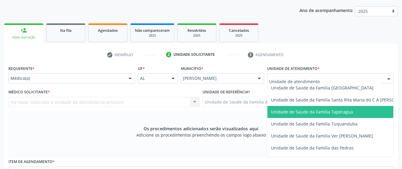
scroll to position [421, 0]
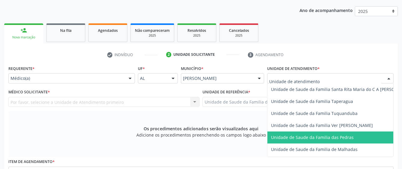
click at [285, 137] on span "Unidade de Saude da Familia das Pedras" at bounding box center [312, 138] width 83 height 6
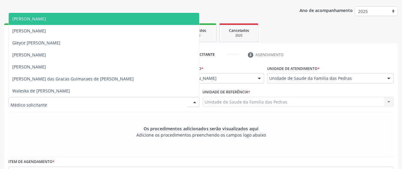
click at [148, 102] on div at bounding box center [103, 102] width 191 height 10
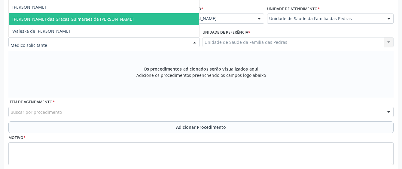
scroll to position [135, 0]
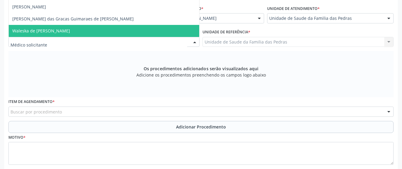
click at [109, 30] on span "Waleska de [PERSON_NAME]" at bounding box center [104, 31] width 191 height 12
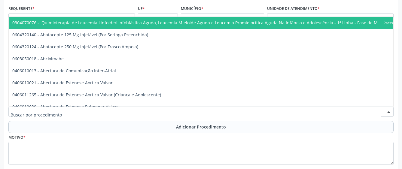
click at [88, 115] on div at bounding box center [200, 112] width 385 height 10
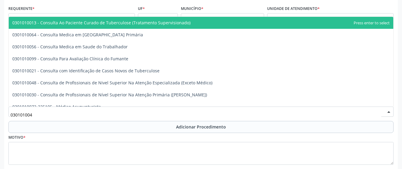
type input "0301010048"
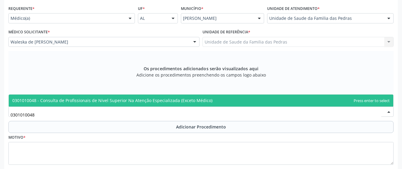
click at [109, 102] on span "0301010048 - Consulta de Profissionais de Nivel Superior Na Atenção Especializa…" at bounding box center [112, 101] width 200 height 6
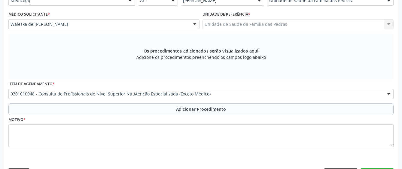
scroll to position [170, 0]
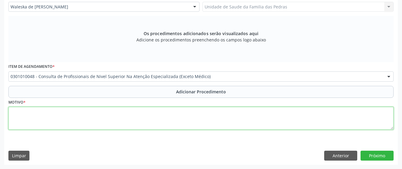
click at [81, 112] on textarea at bounding box center [200, 118] width 385 height 23
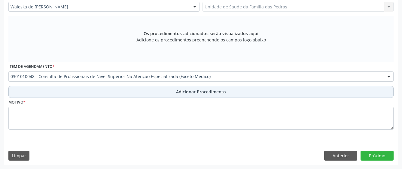
click at [86, 92] on button "Adicionar Procedimento" at bounding box center [200, 92] width 385 height 12
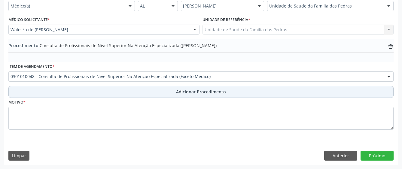
scroll to position [147, 0]
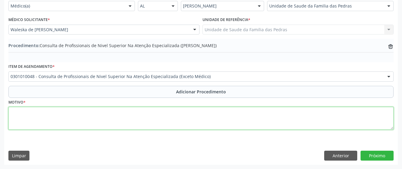
click at [44, 114] on textarea at bounding box center [200, 118] width 385 height 23
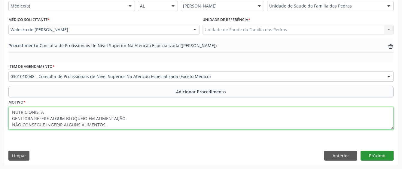
type textarea "NUTRICIONISTA GENITORA REFERE ALGUM BLOQUEIO EM ALIMENTAÇÃO. NÃO CONSEGUE INGER…"
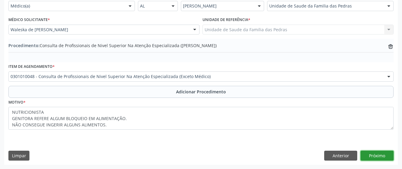
click at [375, 157] on button "Próximo" at bounding box center [377, 156] width 33 height 10
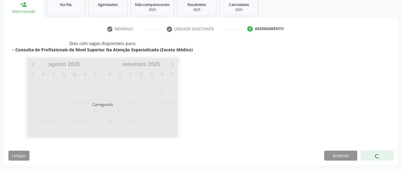
click at [323, 158] on div "Limpar Anterior Confirmar" at bounding box center [200, 156] width 385 height 10
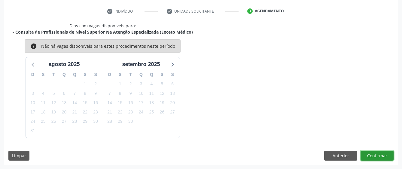
click at [379, 157] on button "Confirmar" at bounding box center [377, 156] width 33 height 10
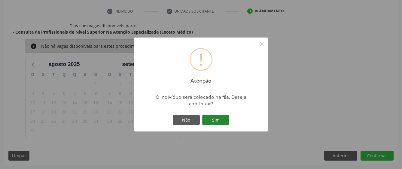
click at [210, 121] on button "Sim" at bounding box center [215, 120] width 27 height 10
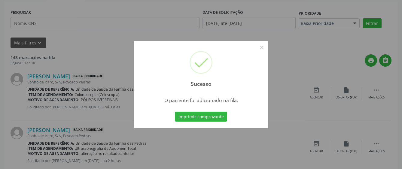
scroll to position [40, 0]
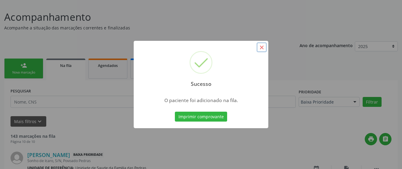
click at [264, 45] on button "×" at bounding box center [262, 47] width 10 height 10
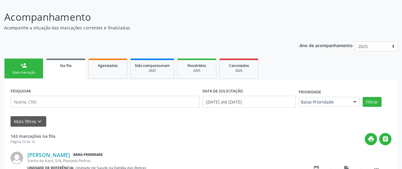
click at [24, 73] on div "Nova marcação" at bounding box center [24, 72] width 30 height 5
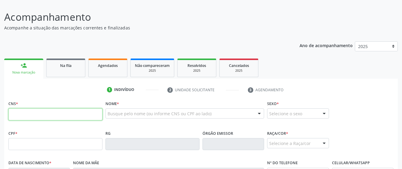
click at [48, 118] on input "text" at bounding box center [55, 115] width 94 height 12
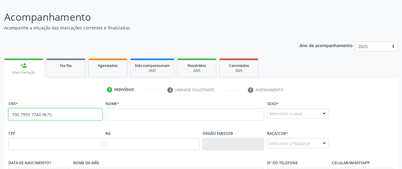
drag, startPoint x: 70, startPoint y: 113, endPoint x: 33, endPoint y: 137, distance: 43.9
click at [22, 120] on input "700 7993 7744 9675" at bounding box center [55, 115] width 94 height 12
type input "7"
paste input "708 5003 1265 2572"
type input "708 5003 1265 2572"
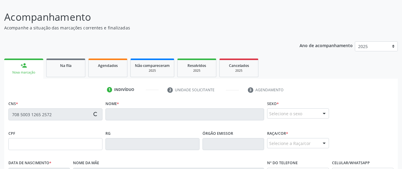
type input "705.557.684-90"
type input "0[DATE]"
type input "[PERSON_NAME]"
type input "[PHONE_NUMBER]"
type input "S/N"
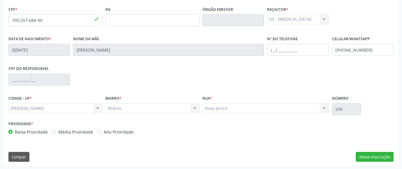
scroll to position [165, 0]
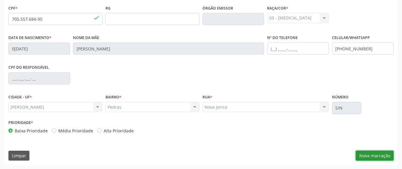
click at [370, 157] on button "Nova marcação" at bounding box center [375, 156] width 38 height 10
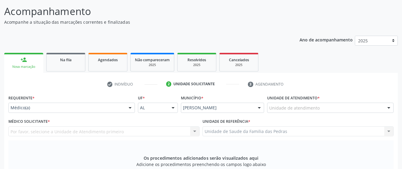
scroll to position [45, 0]
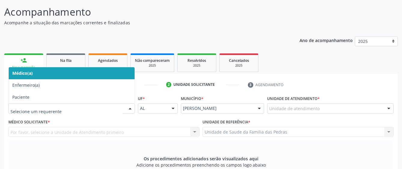
click at [130, 108] on div at bounding box center [130, 109] width 9 height 10
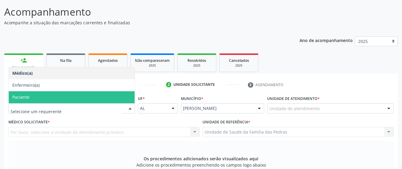
click at [101, 99] on span "Paciente" at bounding box center [72, 97] width 126 height 12
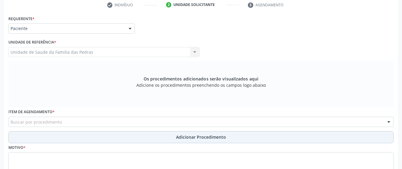
scroll to position [135, 0]
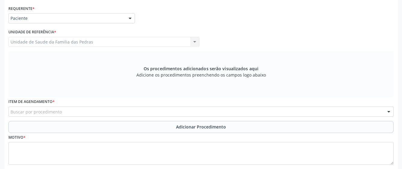
click at [119, 114] on div "Buscar por procedimento" at bounding box center [200, 112] width 385 height 10
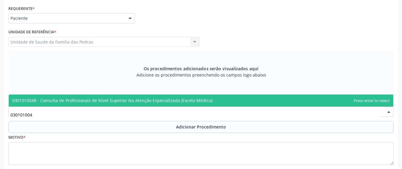
type input "0301010048"
click at [143, 100] on span "0301010048 - Consulta de Profissionais de Nivel Superior Na Atenção Especializa…" at bounding box center [112, 101] width 200 height 6
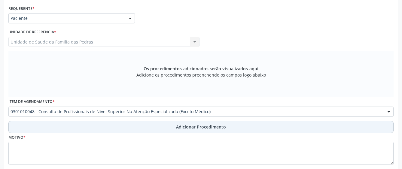
click at [128, 128] on button "Adicionar Procedimento" at bounding box center [200, 127] width 385 height 12
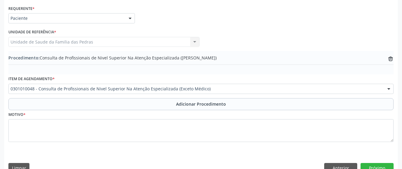
scroll to position [147, 0]
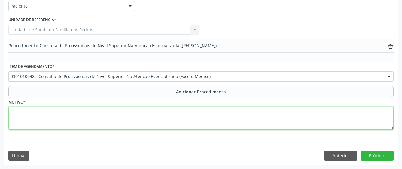
click at [118, 121] on textarea at bounding box center [200, 118] width 385 height 23
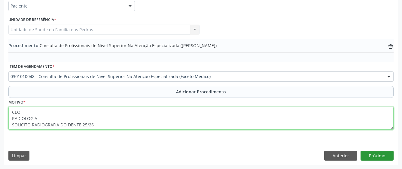
type textarea "CEO RADIOLOGIA SOLICITO RADIOGRAFIA DO DENTE 25/26"
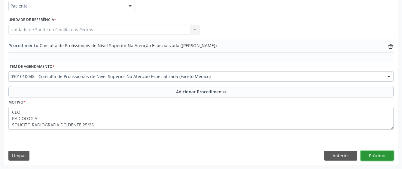
click at [376, 153] on button "Próximo" at bounding box center [377, 156] width 33 height 10
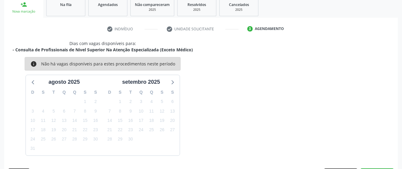
scroll to position [118, 0]
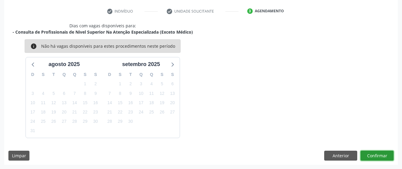
click at [384, 155] on button "Confirmar" at bounding box center [377, 156] width 33 height 10
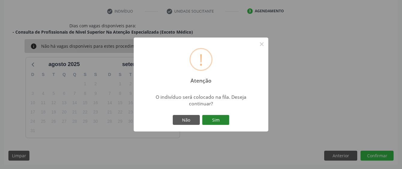
click at [224, 122] on button "Sim" at bounding box center [215, 120] width 27 height 10
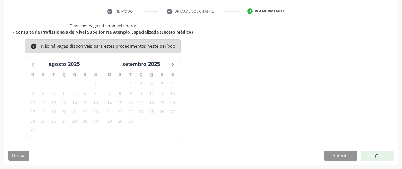
scroll to position [40, 0]
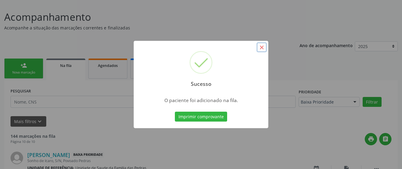
click at [262, 48] on button "×" at bounding box center [262, 47] width 10 height 10
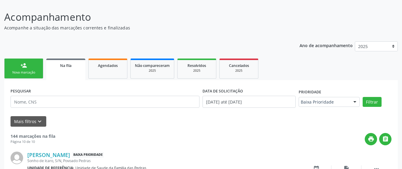
click at [20, 70] on link "person_add Nova marcação" at bounding box center [23, 69] width 39 height 20
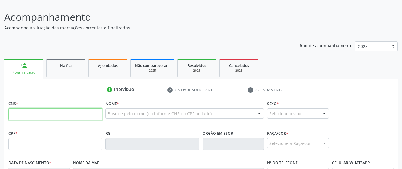
click at [45, 112] on input "text" at bounding box center [55, 115] width 94 height 12
type input "704 2032 5458 3286"
type input "143.128.944-26"
type input "[DATE]"
type input "[PERSON_NAME]"
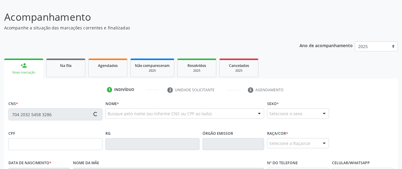
type input "[PHONE_NUMBER]"
type input "S/N"
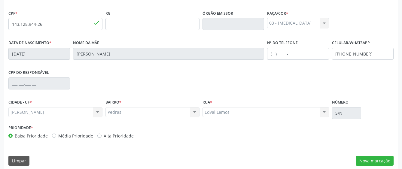
scroll to position [165, 0]
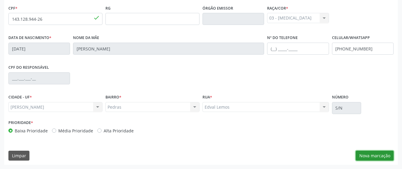
click at [385, 155] on button "Nova marcação" at bounding box center [375, 156] width 38 height 10
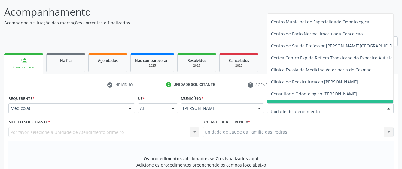
scroll to position [60, 0]
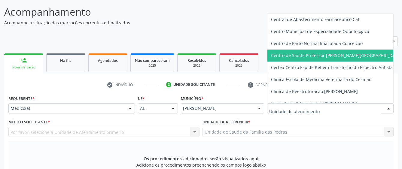
click at [285, 55] on span "Centro de Saude Professor [PERSON_NAME][GEOGRAPHIC_DATA]" at bounding box center [336, 56] width 131 height 6
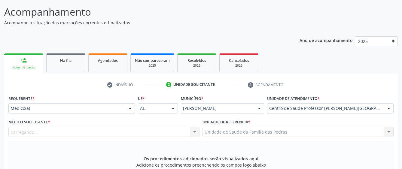
scroll to position [75, 0]
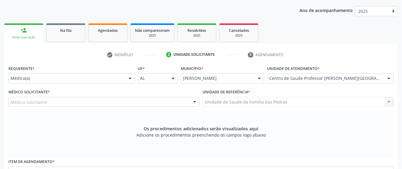
click at [186, 103] on div "Médico solicitante" at bounding box center [103, 102] width 191 height 10
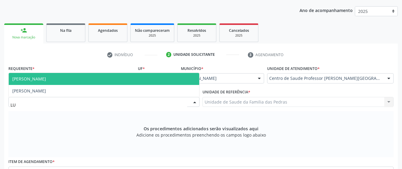
type input "LUA"
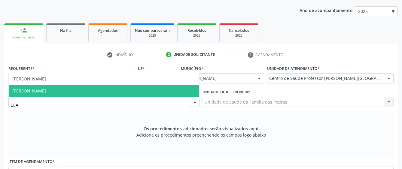
click at [169, 92] on span "[PERSON_NAME]" at bounding box center [104, 91] width 191 height 12
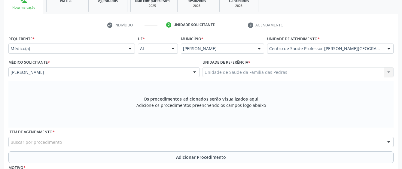
scroll to position [165, 0]
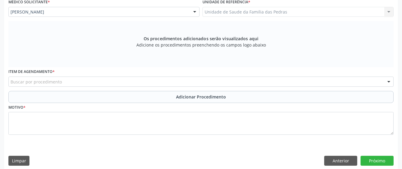
click at [185, 82] on div "Buscar por procedimento" at bounding box center [200, 82] width 385 height 10
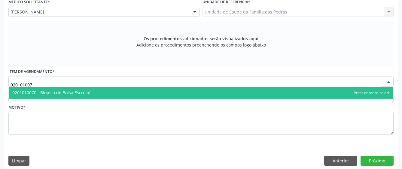
click at [14, 84] on input "020101007" at bounding box center [196, 85] width 371 height 12
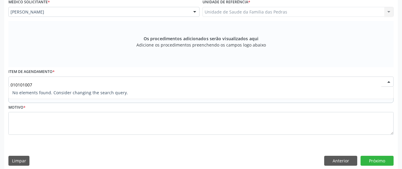
click at [38, 83] on input "010101007" at bounding box center [196, 85] width 371 height 12
click at [33, 83] on input "010101007" at bounding box center [196, 85] width 371 height 12
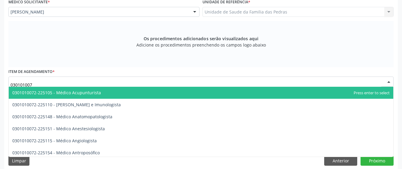
type input "0301010072"
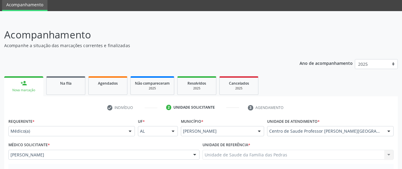
scroll to position [20, 0]
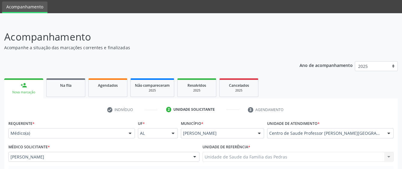
click at [20, 87] on link "person_add Nova marcação" at bounding box center [23, 88] width 39 height 20
click at [76, 88] on div "Na fila" at bounding box center [66, 85] width 30 height 6
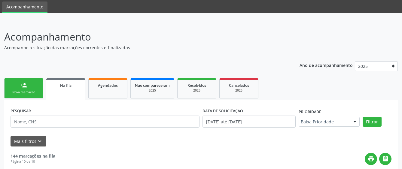
click at [34, 89] on link "person_add Nova marcação" at bounding box center [23, 88] width 39 height 20
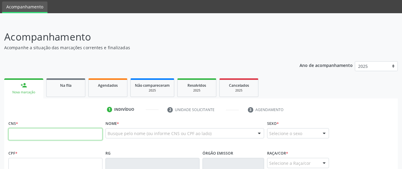
click at [28, 135] on input "text" at bounding box center [55, 134] width 94 height 12
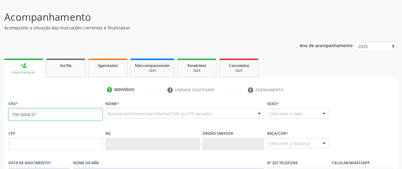
scroll to position [50, 0]
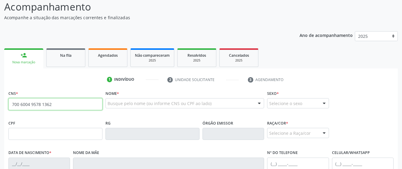
type input "700 6004 9578 1362"
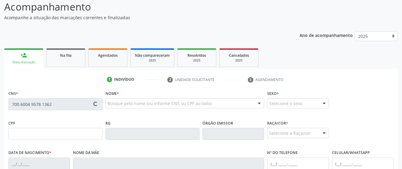
type input "081.624.074-48"
type input "[DATE]"
type input "Deusdete [PERSON_NAME]"
type input "[PHONE_NUMBER]"
type input "S/N"
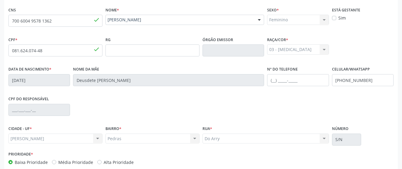
scroll to position [165, 0]
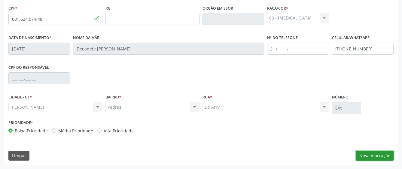
click at [364, 157] on button "Nova marcação" at bounding box center [375, 156] width 38 height 10
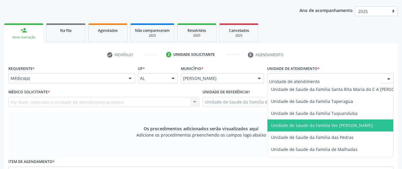
scroll to position [451, 0]
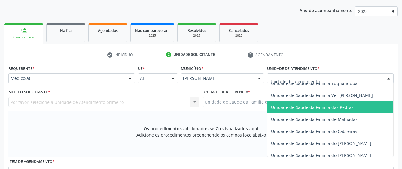
click at [293, 105] on span "Unidade de Saude da Familia das Pedras" at bounding box center [312, 108] width 83 height 6
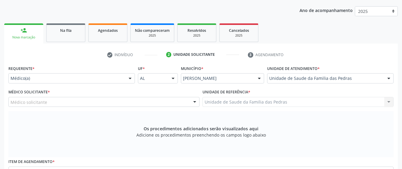
click at [183, 103] on div "Médico solicitante" at bounding box center [103, 102] width 191 height 10
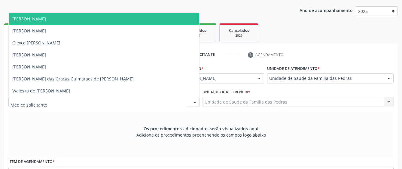
click at [156, 17] on span "[PERSON_NAME]" at bounding box center [104, 19] width 191 height 12
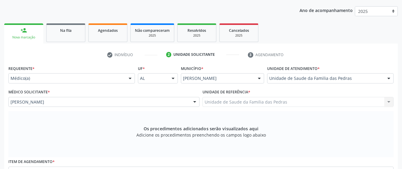
scroll to position [135, 0]
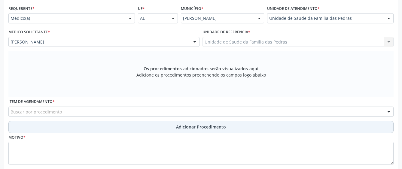
click at [209, 124] on span "Adicionar Procedimento" at bounding box center [201, 127] width 50 height 6
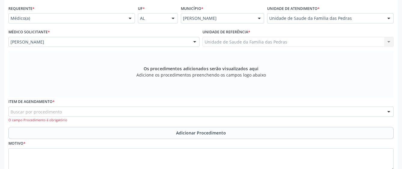
click at [207, 118] on div "Item de agendamento * Buscar por procedimento 0304070076 - .Quimioterapia de Le…" at bounding box center [200, 110] width 385 height 26
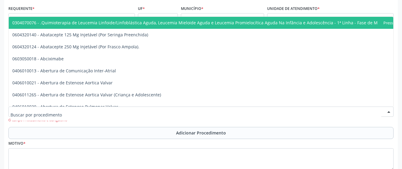
click at [205, 111] on div at bounding box center [200, 112] width 385 height 10
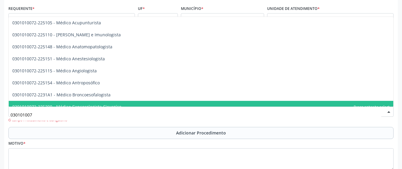
type input "0301010072"
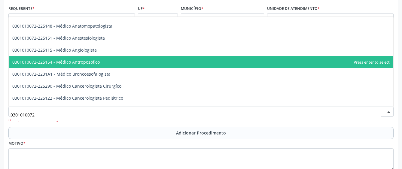
scroll to position [30, 0]
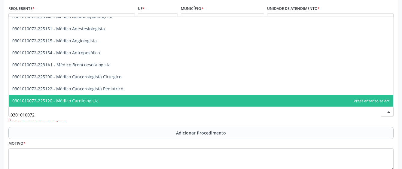
click at [192, 103] on span "0301010072-225120 - Médico Cardiologista" at bounding box center [201, 101] width 385 height 12
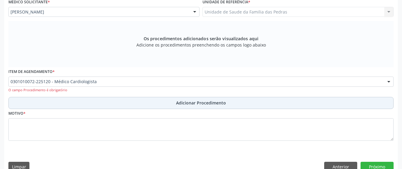
click at [122, 103] on button "Adicionar Procedimento" at bounding box center [200, 103] width 385 height 12
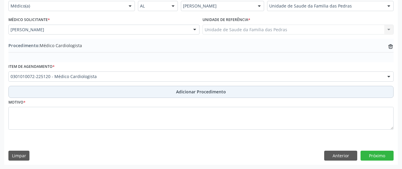
scroll to position [147, 0]
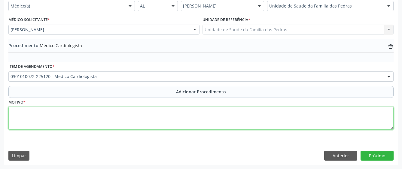
click at [87, 120] on textarea at bounding box center [200, 118] width 385 height 23
click at [11, 110] on textarea "DOR TORAXICA,TAQUICARDIACA" at bounding box center [200, 118] width 385 height 23
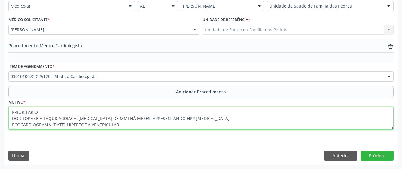
click at [11, 110] on textarea "PRIORITARIO DOR TORAXICA,TAQUICARDIACA, [MEDICAL_DATA] DE MMI HÁ MESES, APRESEN…" at bounding box center [200, 118] width 385 height 23
drag, startPoint x: 12, startPoint y: 112, endPoint x: 59, endPoint y: 113, distance: 47.2
click at [59, 113] on textarea "ESQUERDA EXCENTRICA, DISFUNSÃO SISTÓLICA DE PRIORITARIO DOR TORAXICA,TAQUICARDI…" at bounding box center [200, 118] width 385 height 23
click at [124, 126] on textarea ", DISFUNSÃO SISTÓLICA DE PRIORITARIO DOR TORAXICA,TAQUICARDIACA, [MEDICAL_DATA]…" at bounding box center [200, 118] width 385 height 23
paste textarea "ESQUERDA EXCENTRICA"
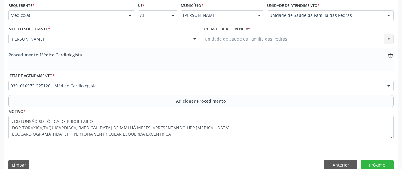
click at [110, 114] on div "Requerente * Médico(a) Médico(a) Enfermeiro(a) Paciente Nenhum resultado encont…" at bounding box center [200, 74] width 385 height 147
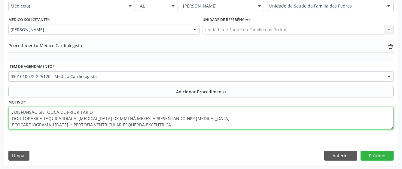
click at [61, 112] on textarea ", DISFUNSÃO SISTÓLICA DE PRIORITARIO DOR TORAXICA,TAQUICARDIACA, [MEDICAL_DATA]…" at bounding box center [200, 118] width 385 height 23
drag, startPoint x: 64, startPoint y: 112, endPoint x: 39, endPoint y: 112, distance: 24.4
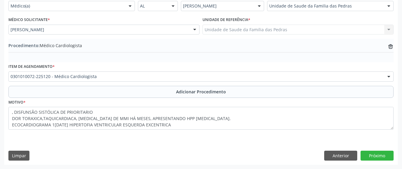
drag, startPoint x: 39, startPoint y: 112, endPoint x: 180, endPoint y: 145, distance: 144.8
click at [180, 145] on div "Requerente * Médico(a) Médico(a) Enfermeiro(a) Paciente Nenhum resultado encont…" at bounding box center [201, 78] width 394 height 173
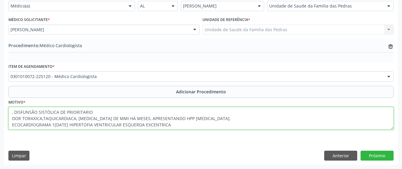
drag, startPoint x: 180, startPoint y: 145, endPoint x: 66, endPoint y: 111, distance: 119.8
click at [66, 111] on textarea ", DISFUNSÃO SISTÓLICA DE PRIORITARIO DOR TORAXICA,TAQUICARDIACA, [MEDICAL_DATA]…" at bounding box center [200, 118] width 385 height 23
click at [176, 127] on textarea "PRIORITARIO DOR TORAXICA,TAQUICARDIACA, [MEDICAL_DATA] DE MMI HÁ MESES, APRESEN…" at bounding box center [200, 118] width 385 height 23
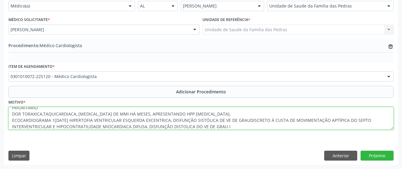
scroll to position [11, 0]
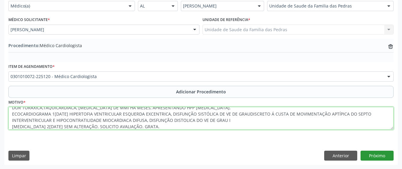
type textarea "PRIORITARIO DOR TORAXICA,TAQUICARDIACA, [MEDICAL_DATA] DE MMI HÁ MESES, APRESEN…"
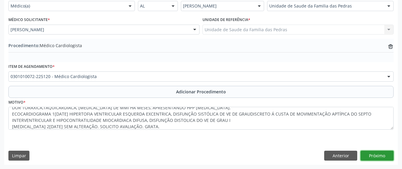
click at [367, 158] on button "Próximo" at bounding box center [377, 156] width 33 height 10
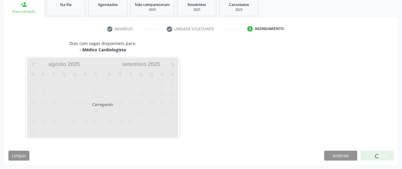
scroll to position [118, 0]
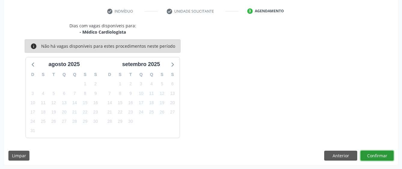
click at [375, 156] on button "Confirmar" at bounding box center [377, 156] width 33 height 10
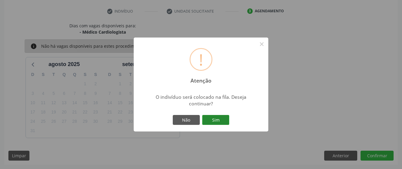
click at [213, 121] on button "Sim" at bounding box center [215, 120] width 27 height 10
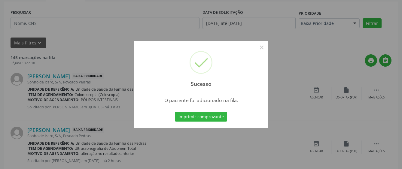
scroll to position [40, 0]
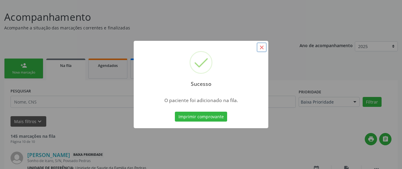
click at [259, 46] on button "×" at bounding box center [262, 47] width 10 height 10
